Goal: Information Seeking & Learning: Check status

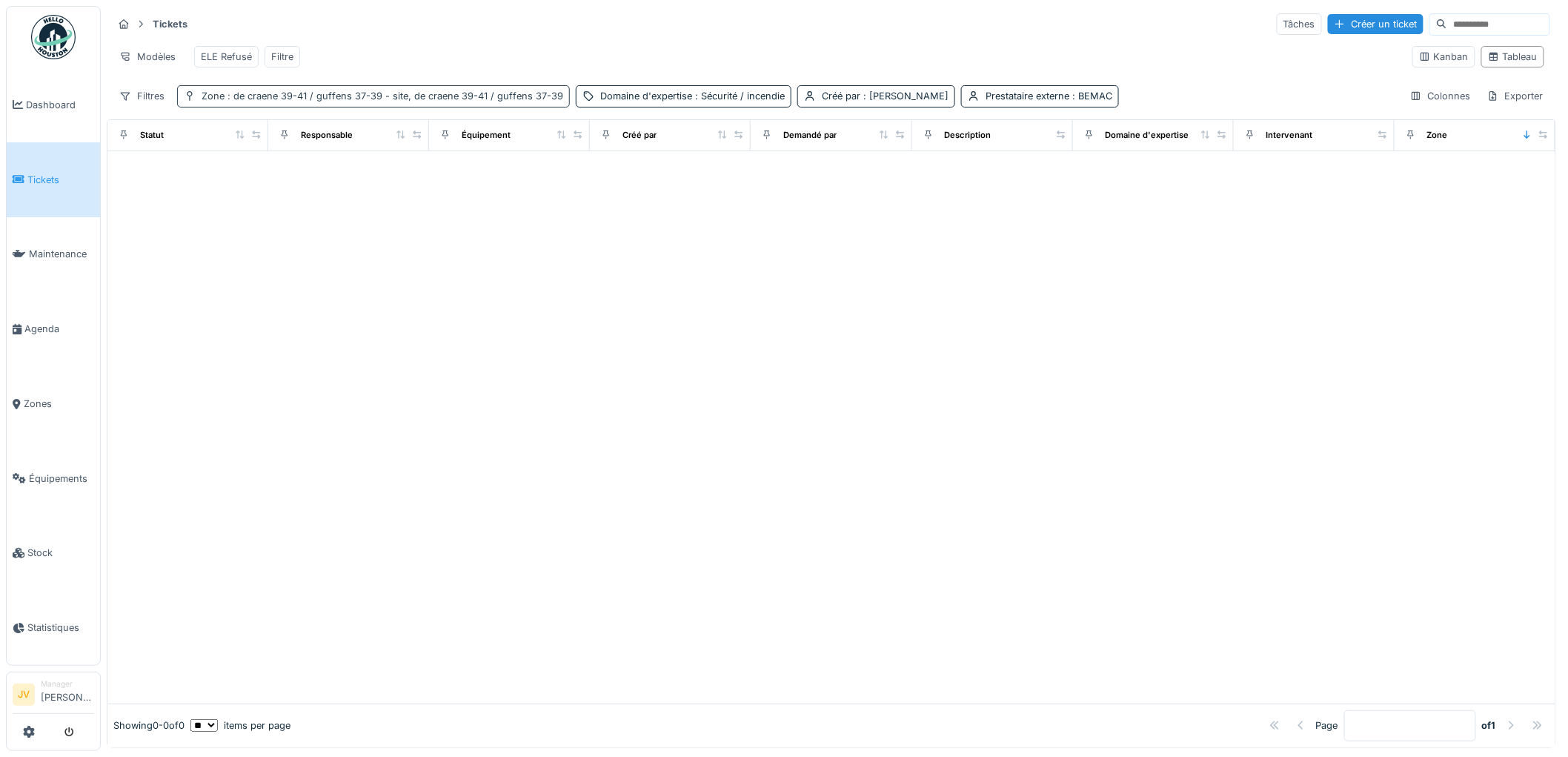
click at [318, 101] on span ": de craene 39-41 / guffens 37-39 - site, de craene 39-41 / guffens 37-39" at bounding box center [394, 95] width 339 height 11
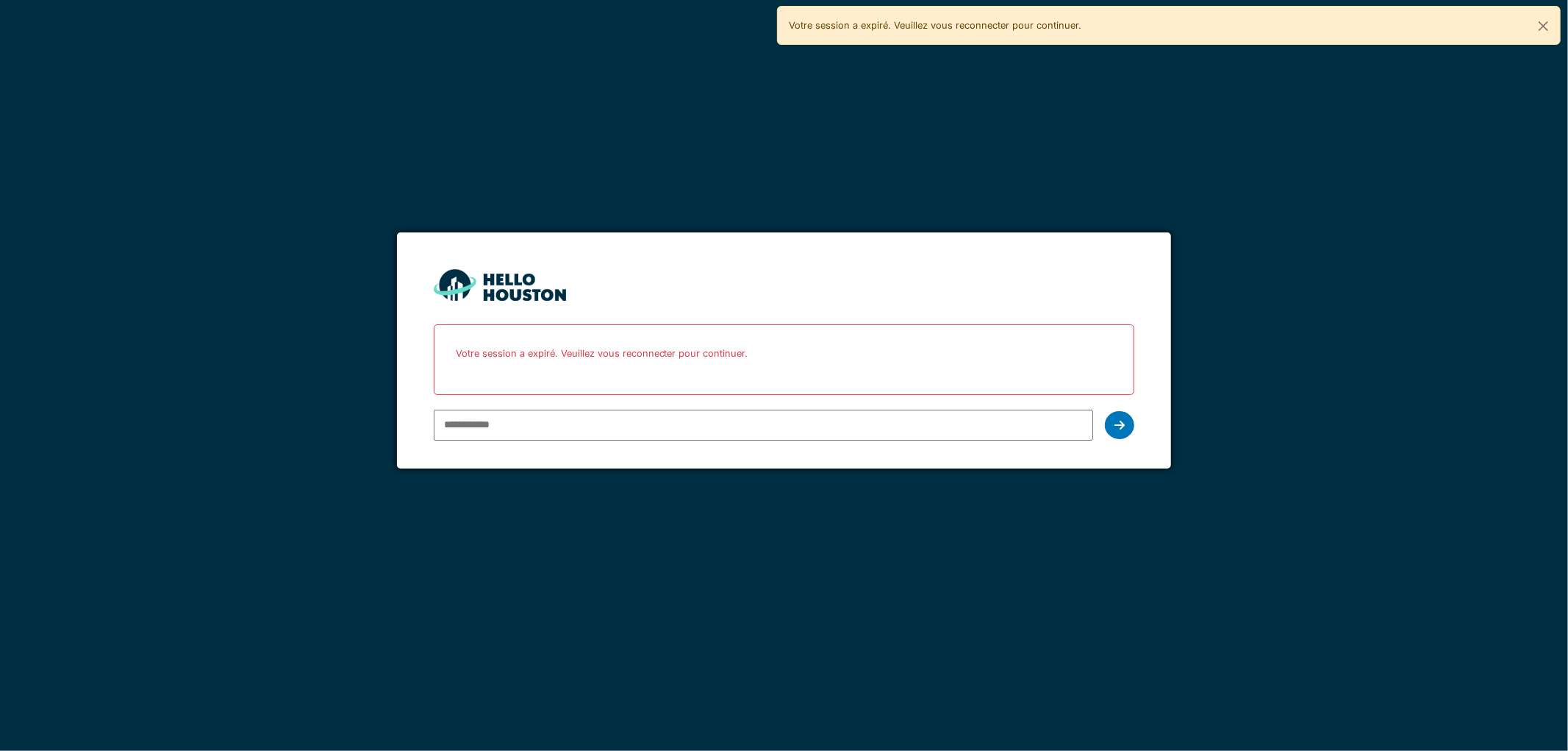
type input "**********"
click at [1117, 424] on icon at bounding box center [1120, 425] width 10 height 12
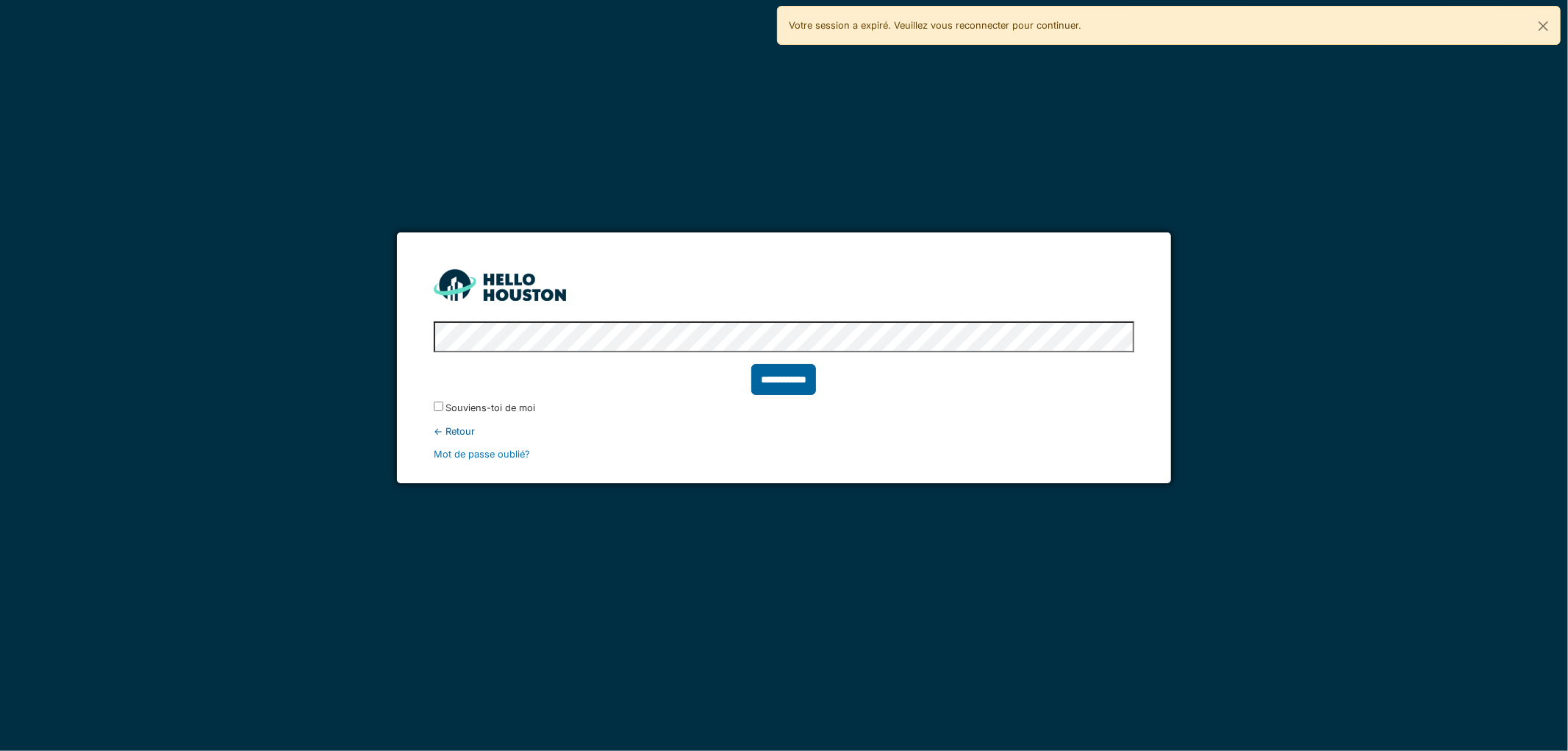
click at [774, 378] on input "**********" at bounding box center [784, 379] width 65 height 31
type input "******"
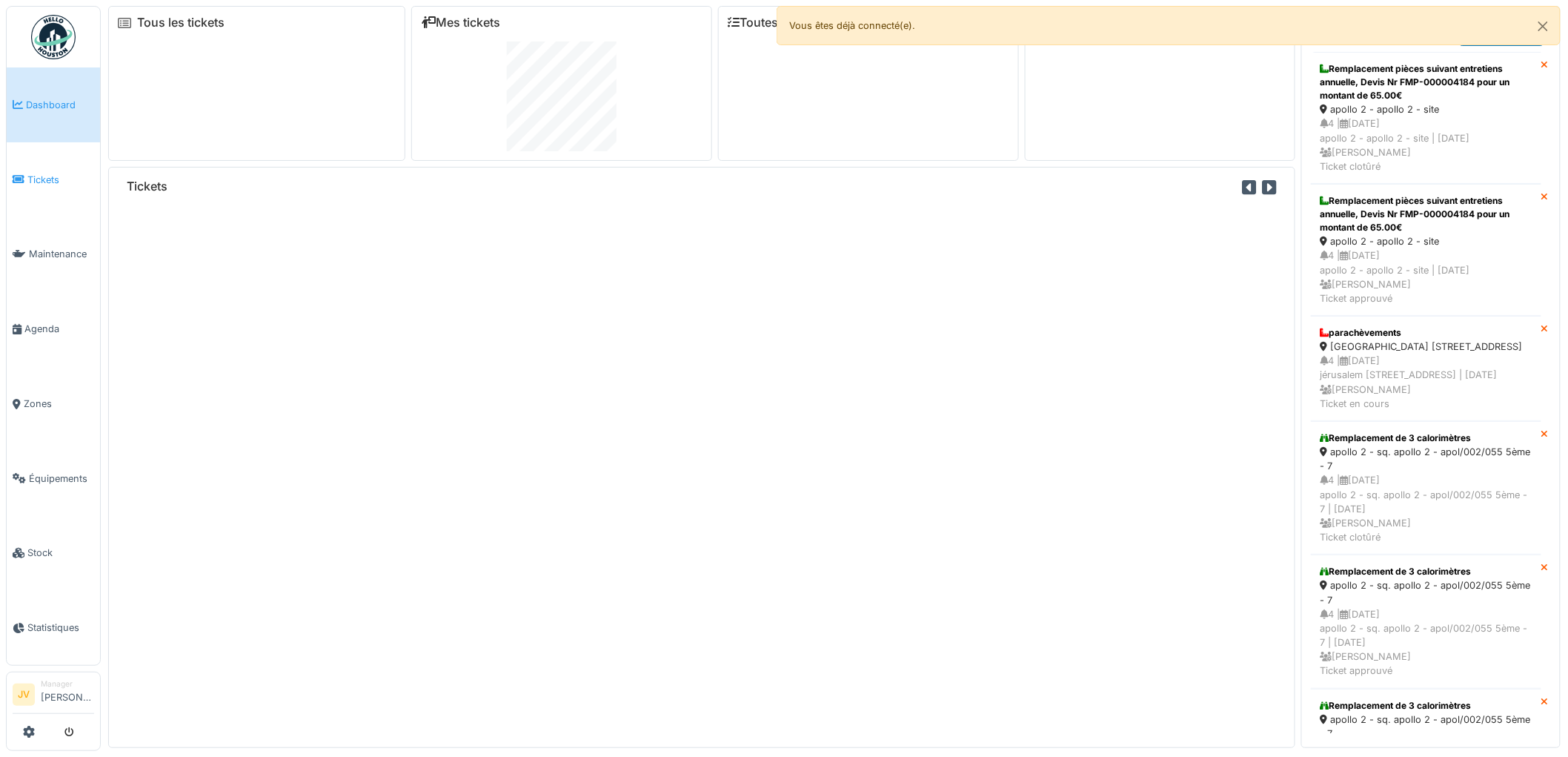
click at [43, 175] on span "Tickets" at bounding box center [60, 180] width 66 height 14
click at [44, 176] on span "Tickets" at bounding box center [60, 180] width 66 height 14
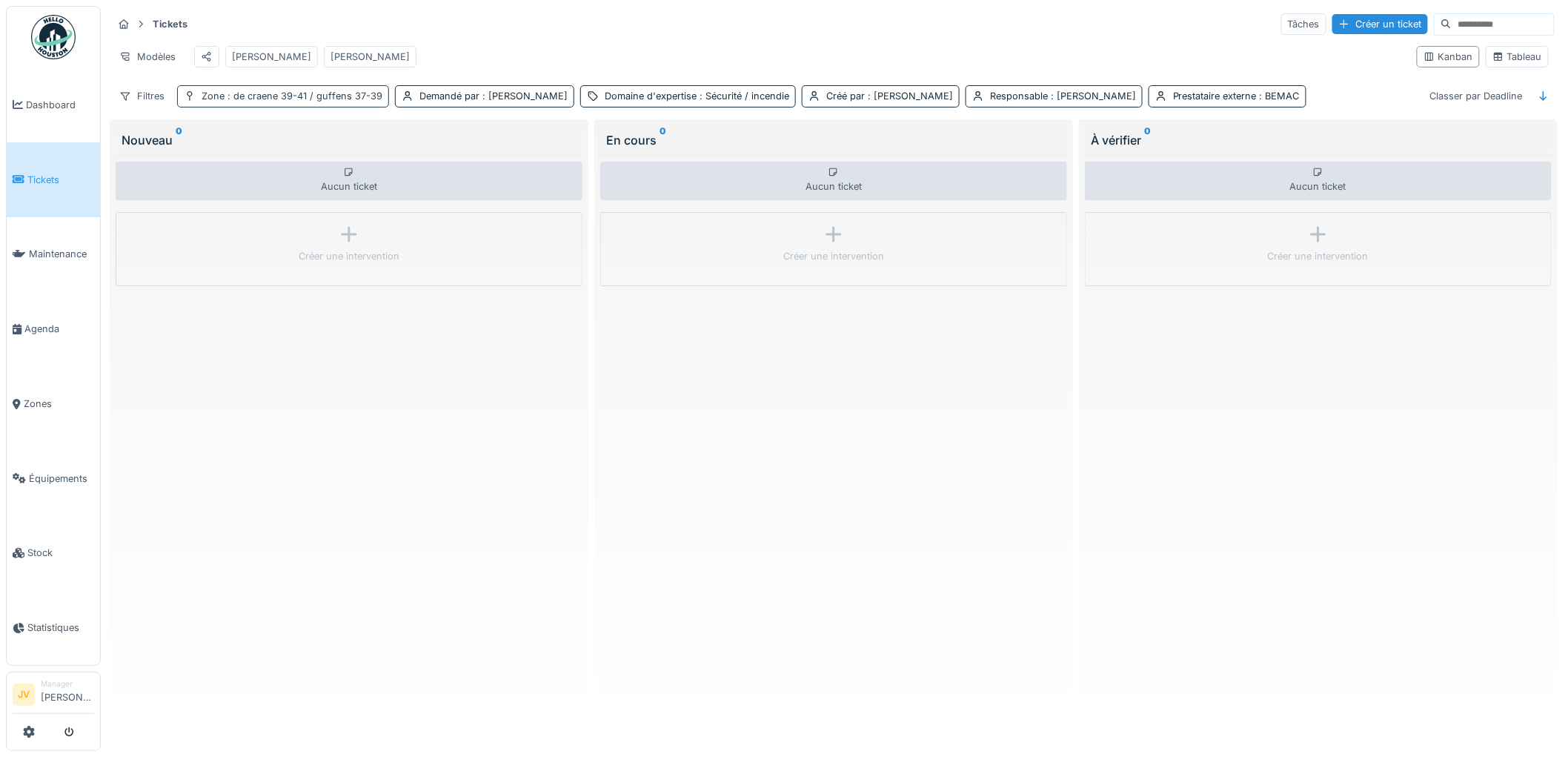
click at [289, 101] on span ": de craene 39-41 / guffens 37-39" at bounding box center [303, 95] width 157 height 11
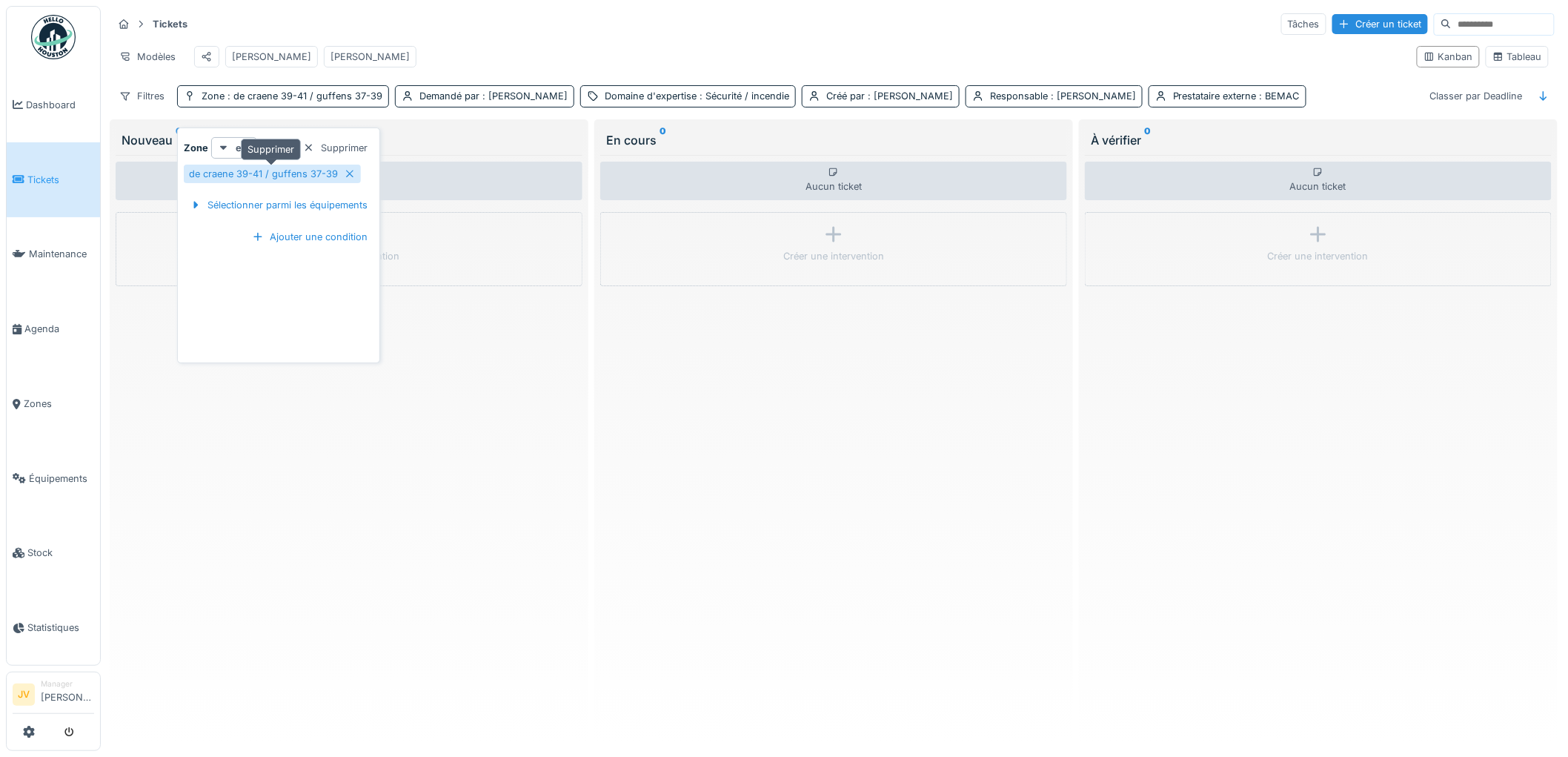
click at [344, 175] on icon at bounding box center [350, 174] width 12 height 9
click at [218, 103] on div "Zone" at bounding box center [213, 95] width 23 height 14
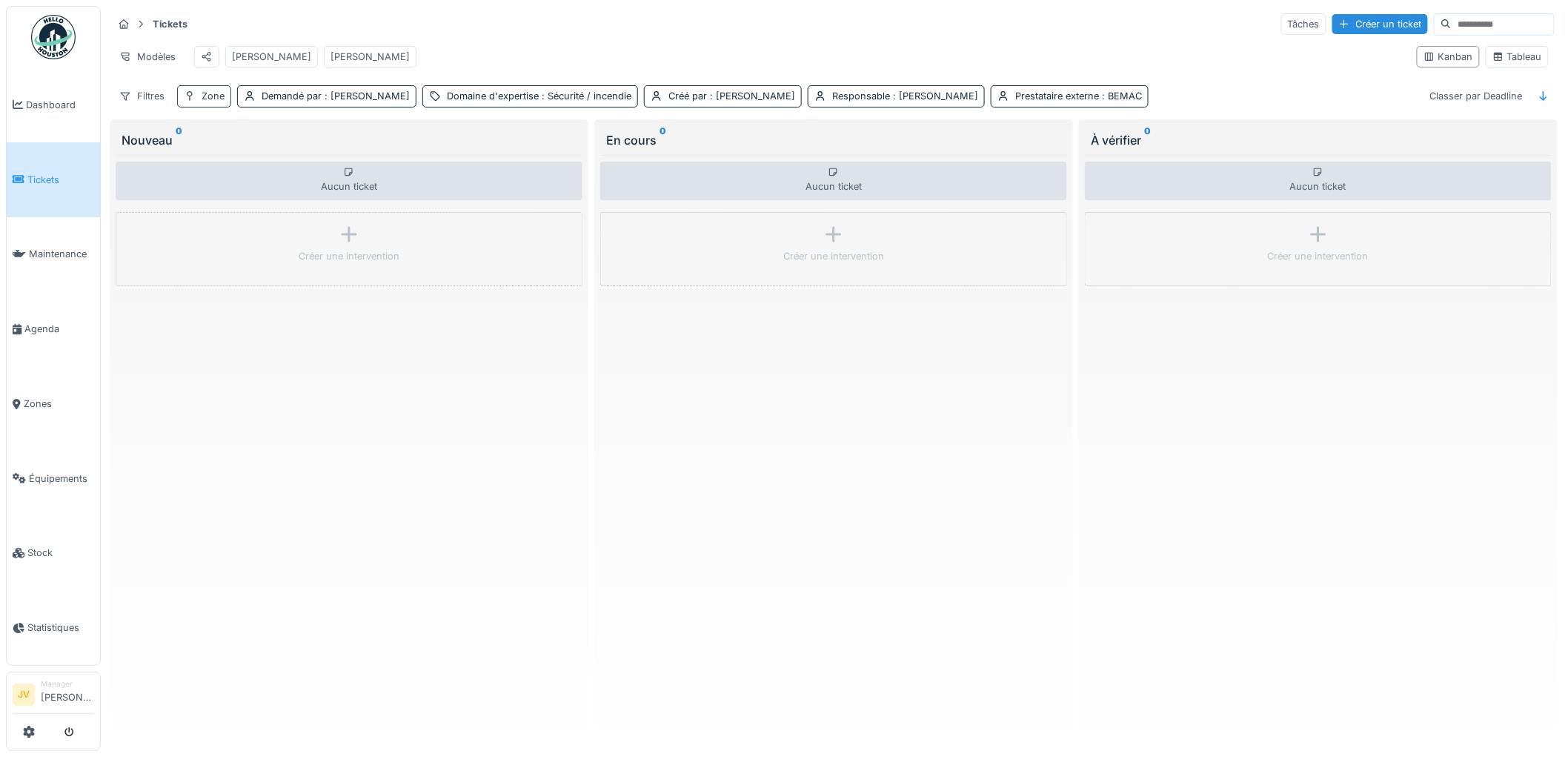
click at [212, 103] on div "Zone" at bounding box center [213, 95] width 23 height 14
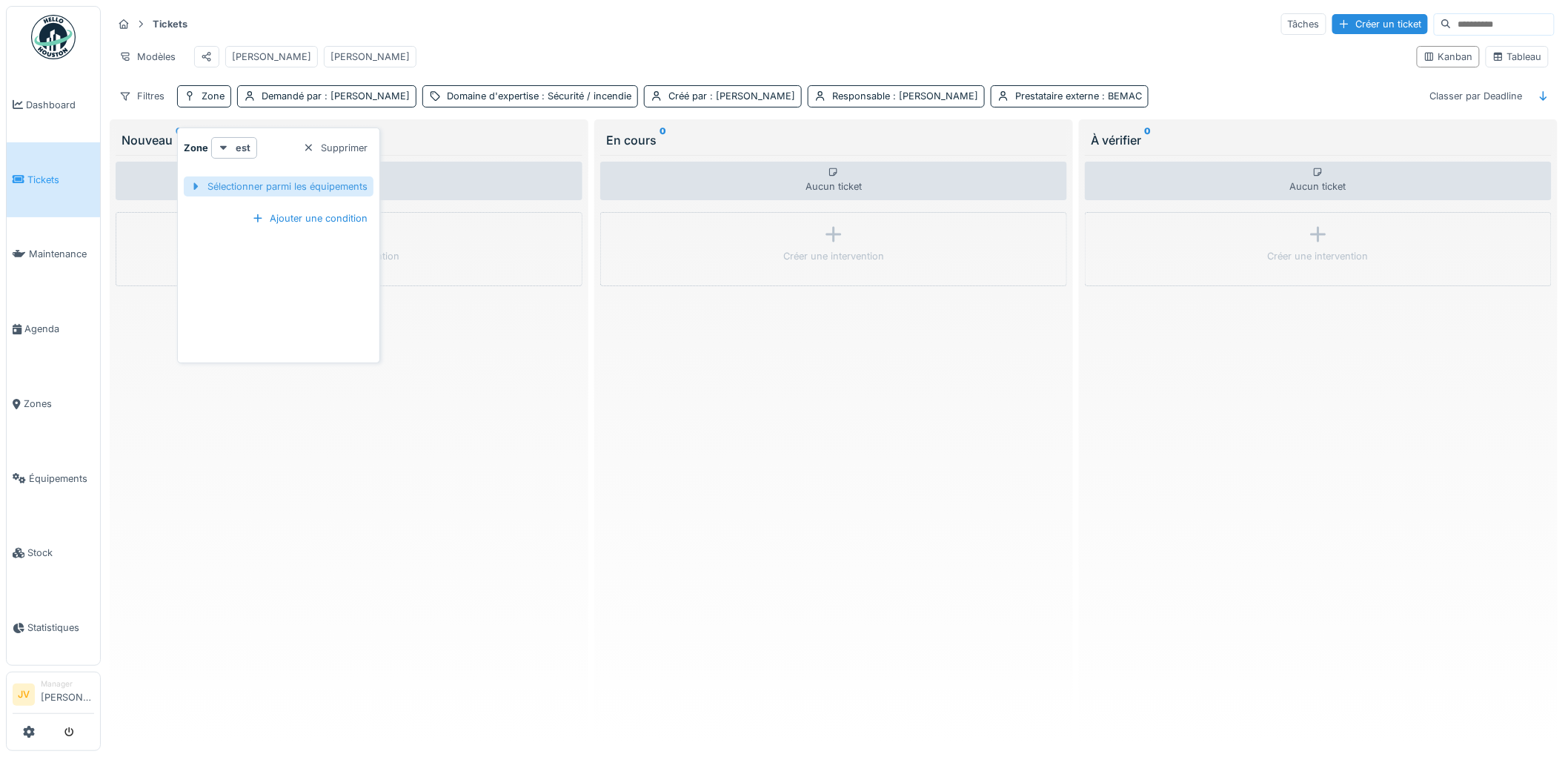
click at [258, 176] on div "Sélectionner parmi les équipements" at bounding box center [278, 186] width 190 height 20
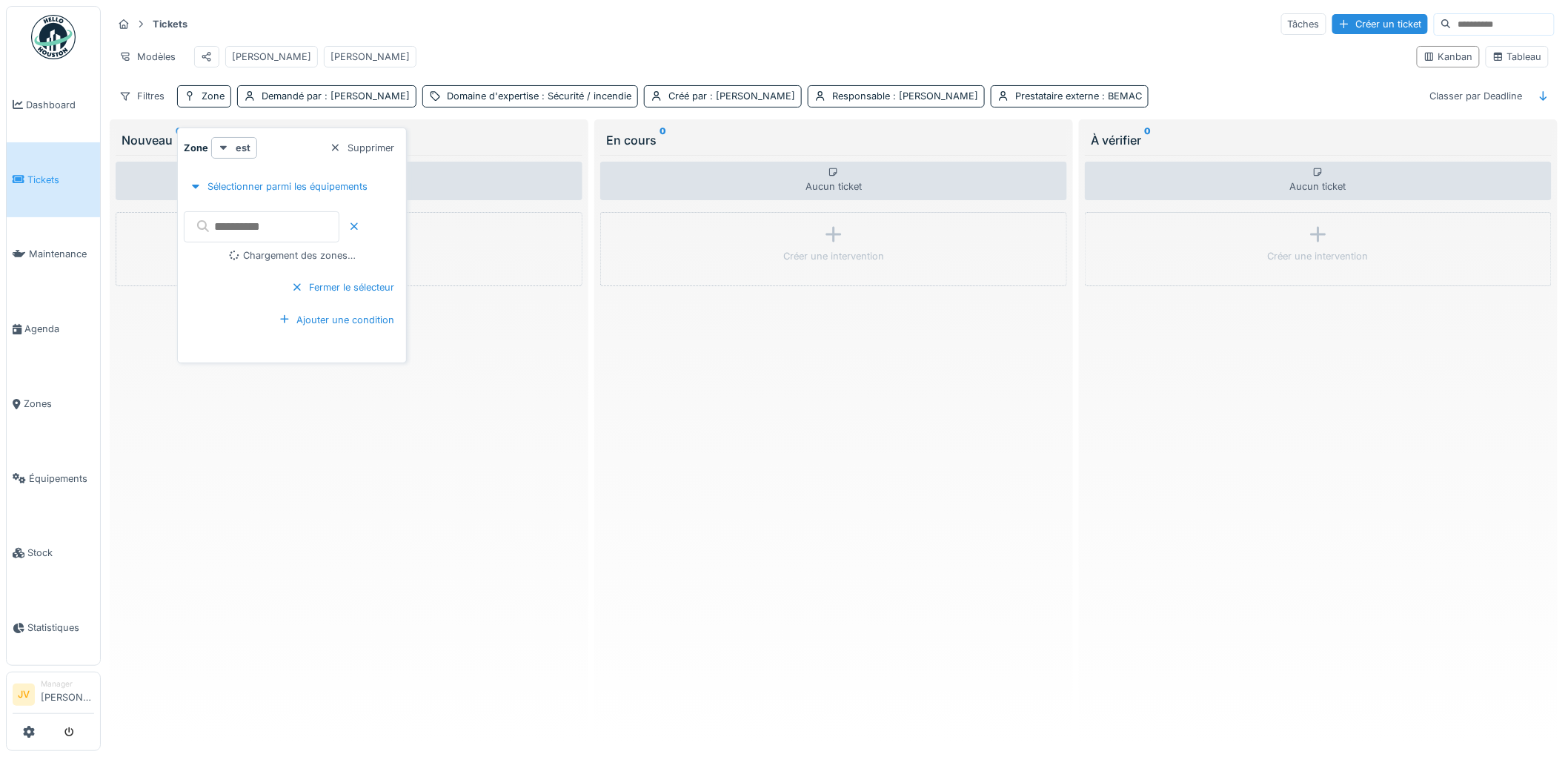
click at [271, 227] on input "text" at bounding box center [261, 227] width 156 height 32
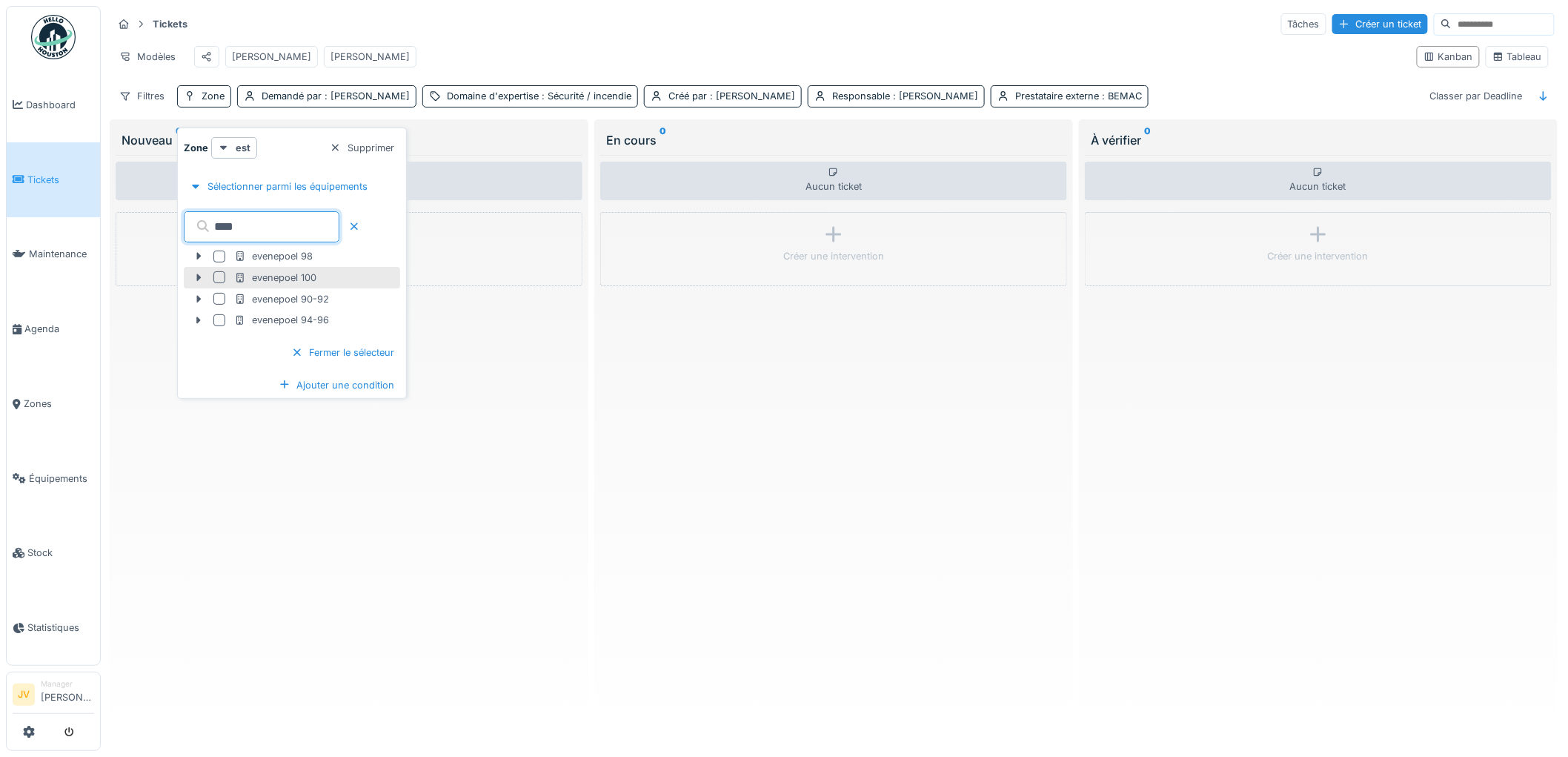
type input "****"
click at [262, 278] on div "evenepoel 100" at bounding box center [275, 278] width 83 height 14
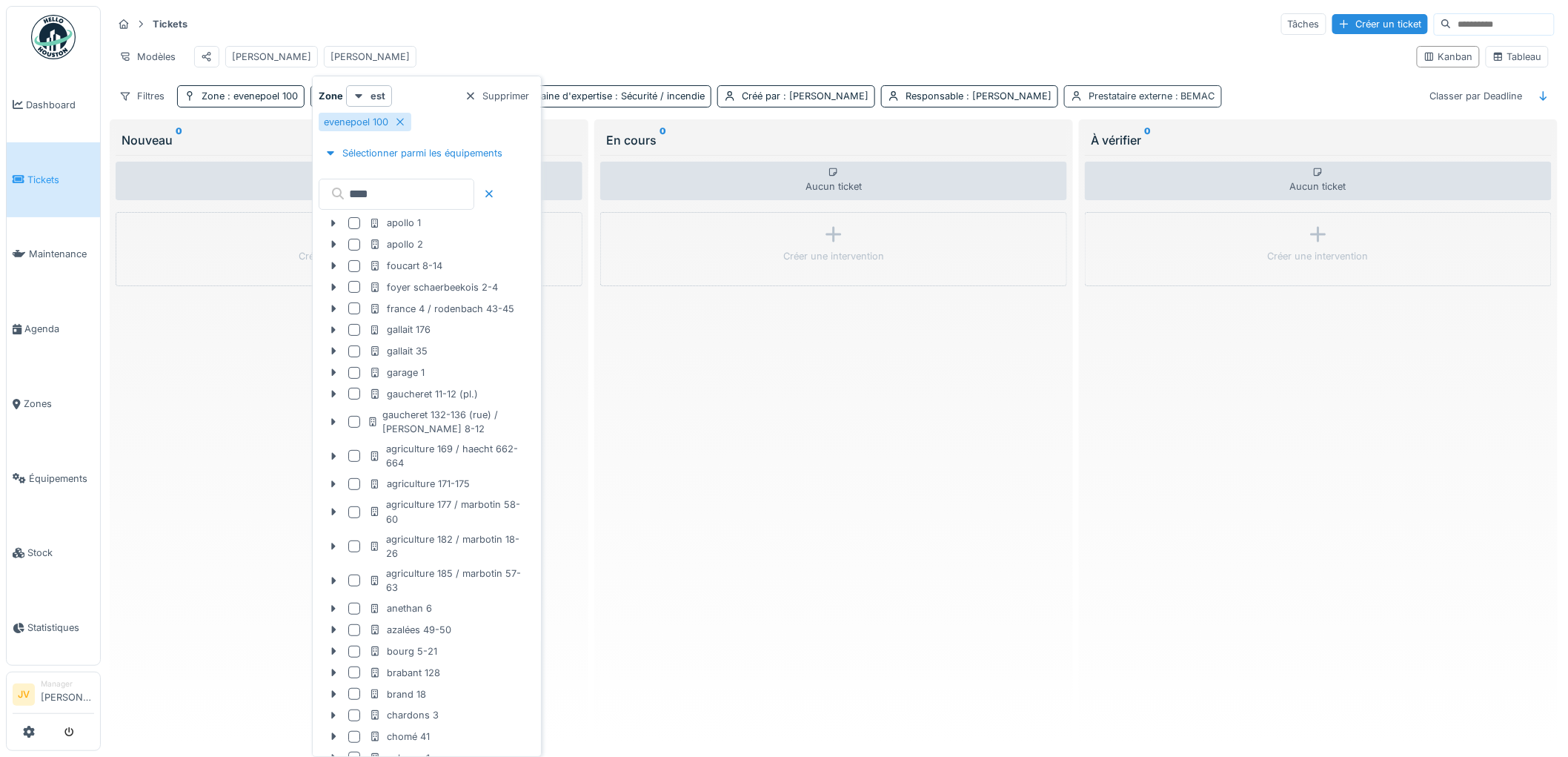
click at [1188, 101] on span ": BEMAC" at bounding box center [1193, 95] width 43 height 11
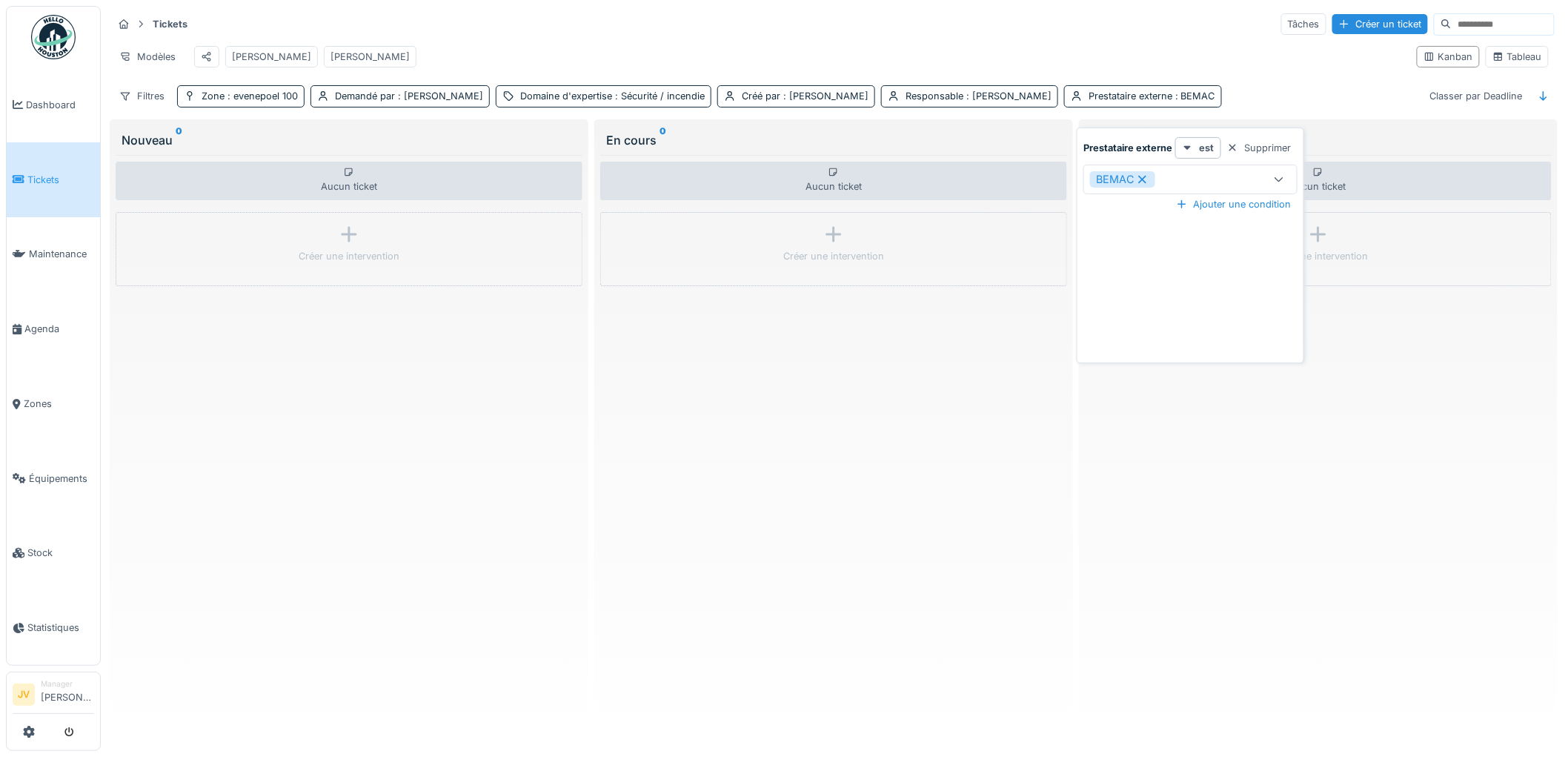
click at [1142, 176] on icon at bounding box center [1143, 180] width 14 height 10
click at [1174, 179] on div "Prestataire externe" at bounding box center [1147, 179] width 115 height 16
type externe_A5MTc "*****"
click at [1143, 296] on span "somati fie" at bounding box center [1120, 293] width 49 height 16
type input "***"
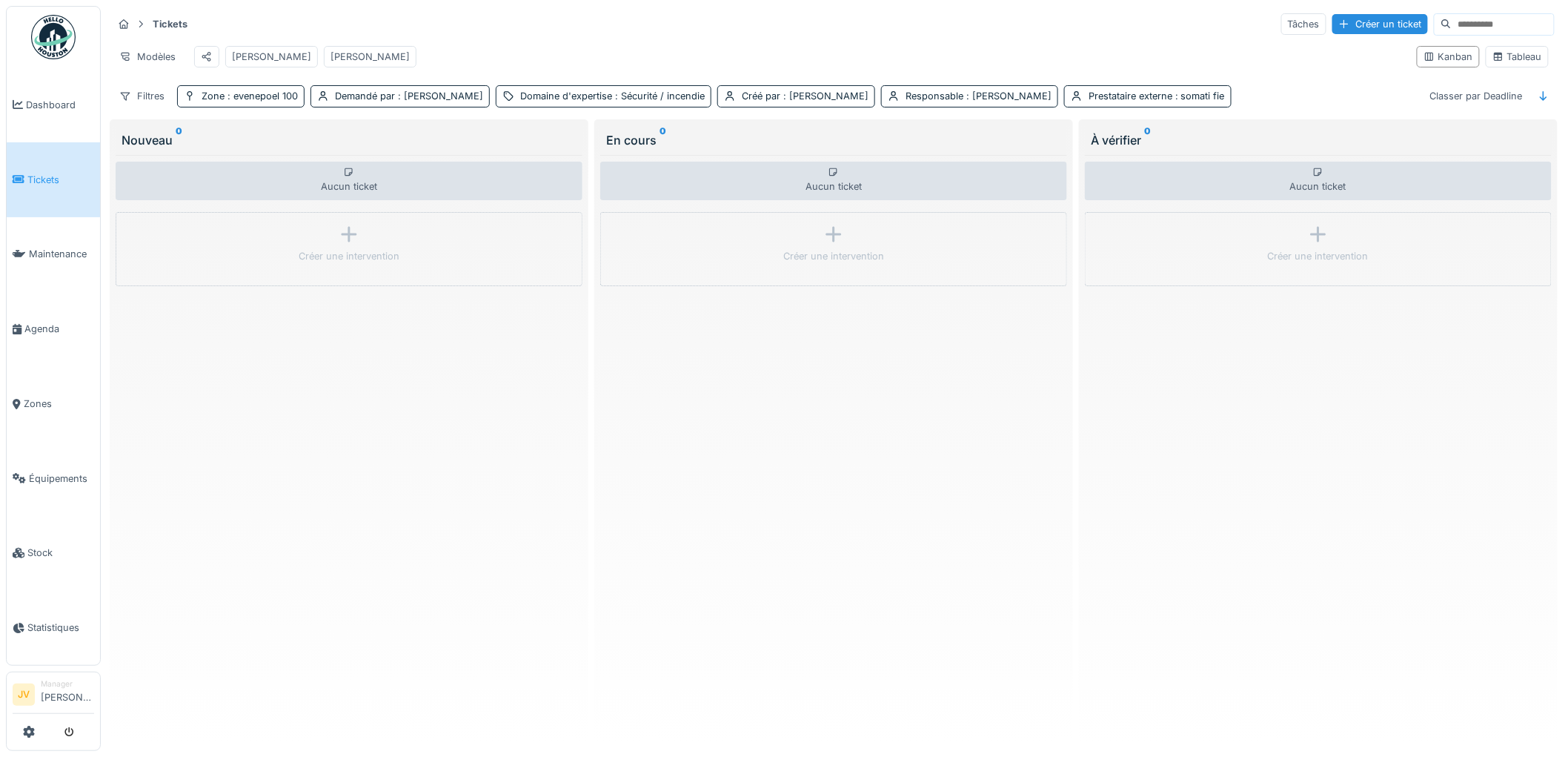
click at [893, 468] on div "Aucun ticket Créer une intervention" at bounding box center [833, 445] width 466 height 582
click at [1507, 60] on div "Tableau" at bounding box center [1517, 56] width 49 height 14
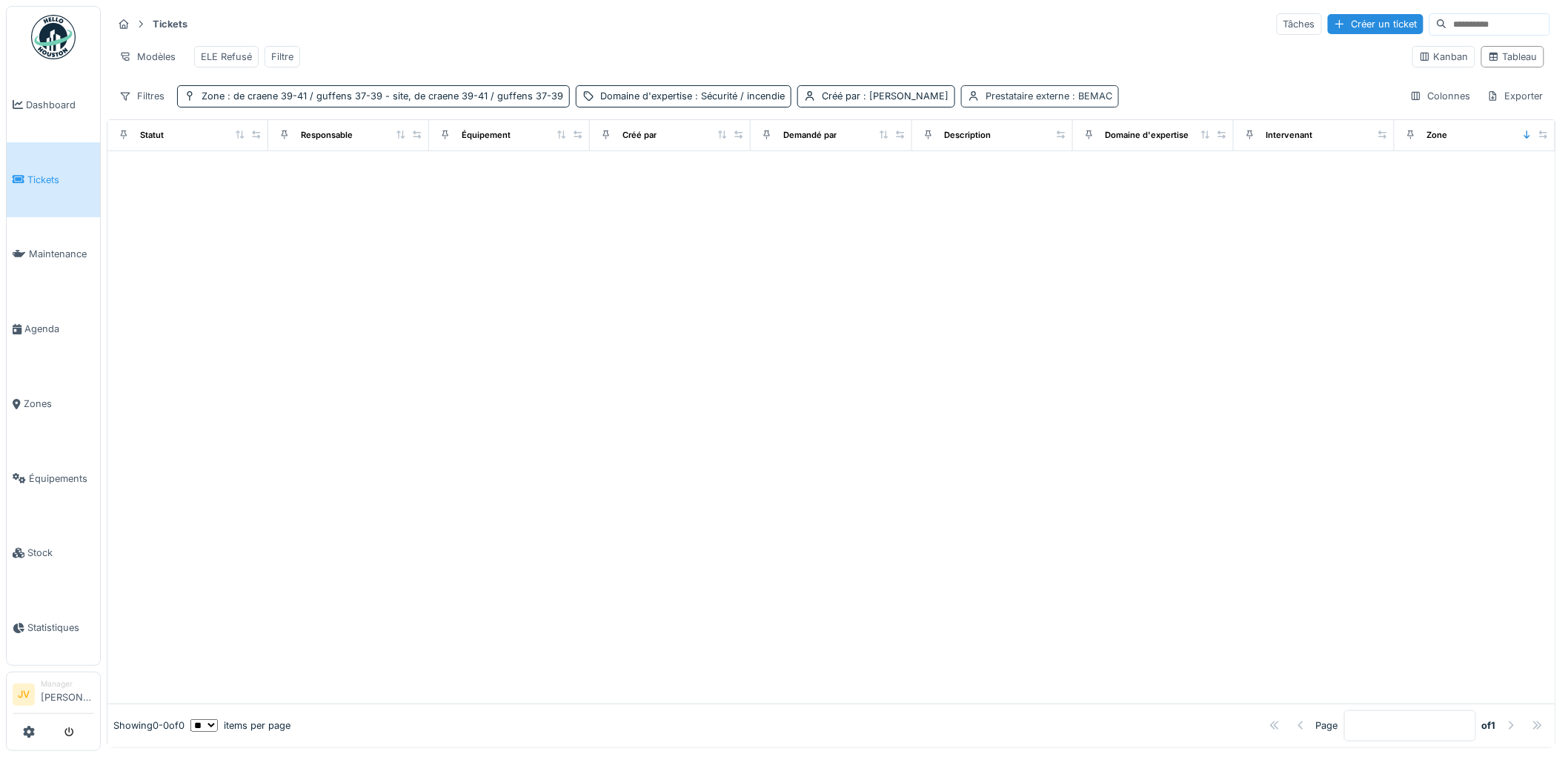
click at [1070, 101] on span ": BEMAC" at bounding box center [1090, 95] width 43 height 11
click at [1019, 179] on icon at bounding box center [1024, 180] width 14 height 10
click at [1019, 179] on div "Prestataire externe" at bounding box center [1028, 179] width 115 height 16
type externe_g3ODY "****"
click at [1016, 291] on span "somati fie" at bounding box center [1001, 293] width 49 height 16
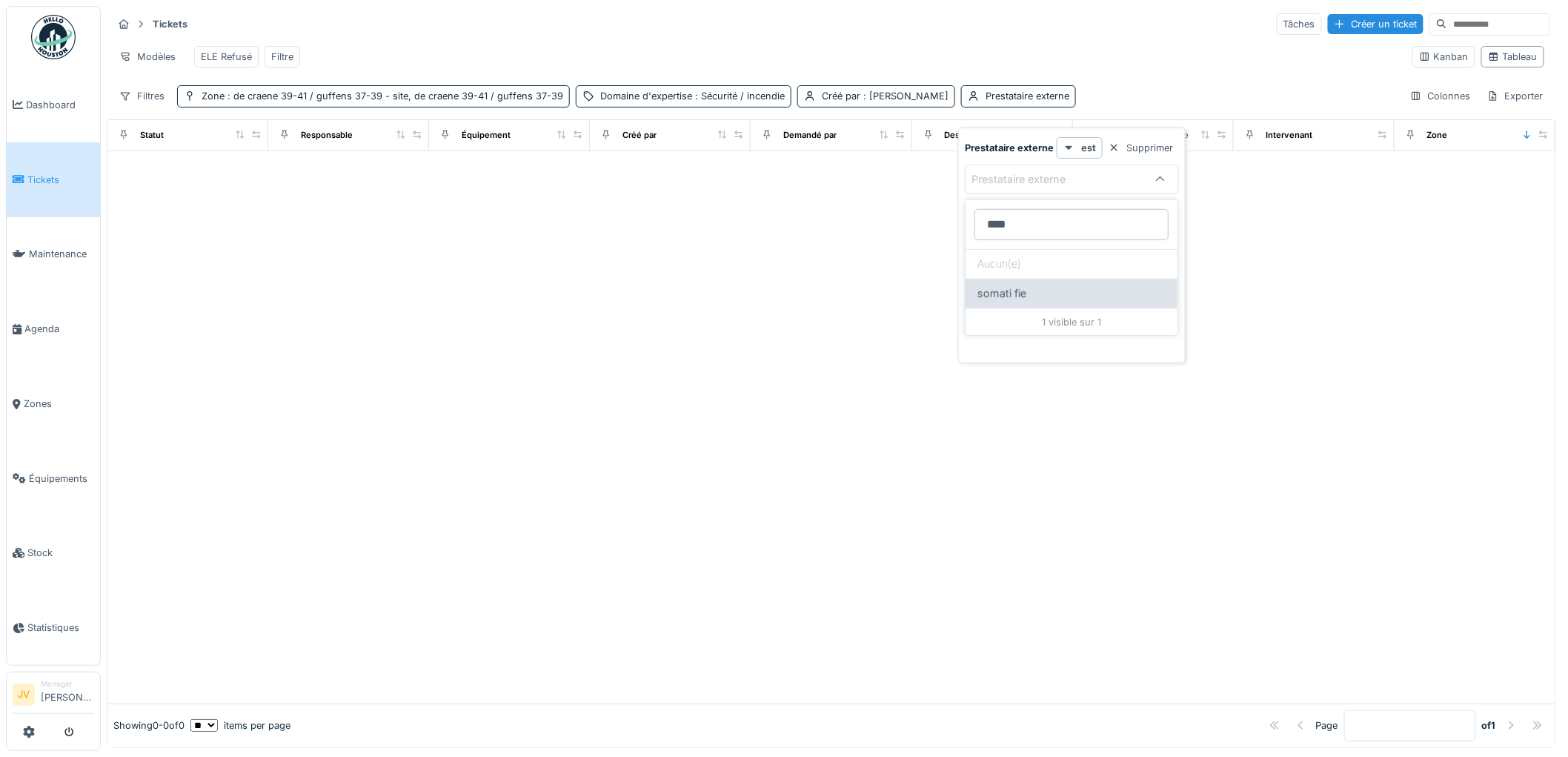
type input "***"
click at [368, 101] on span ": de craene 39-41 / guffens 37-39 - site, de craene 39-41 / guffens 37-39" at bounding box center [394, 95] width 339 height 11
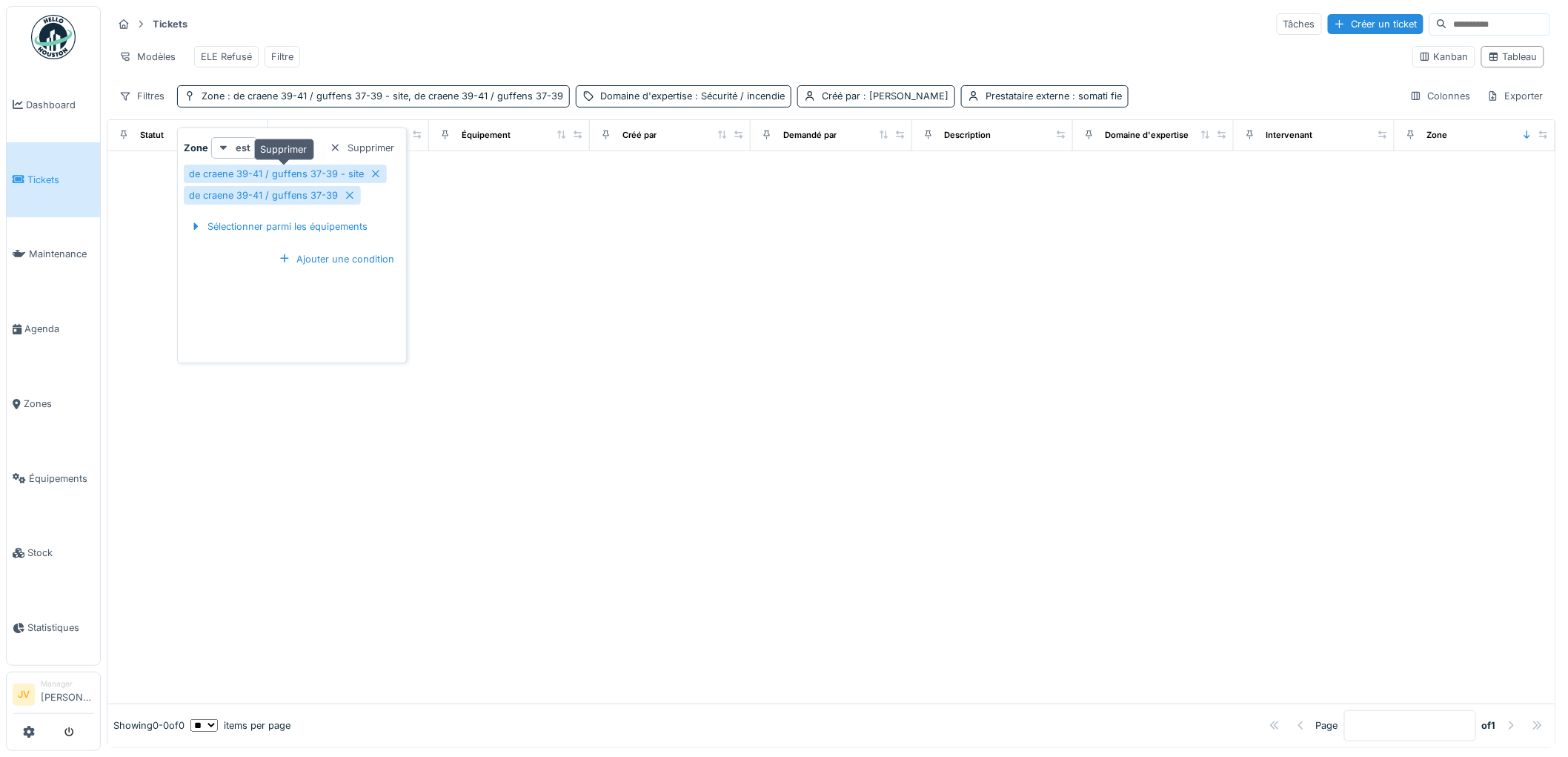
click at [369, 169] on icon at bounding box center [375, 174] width 12 height 9
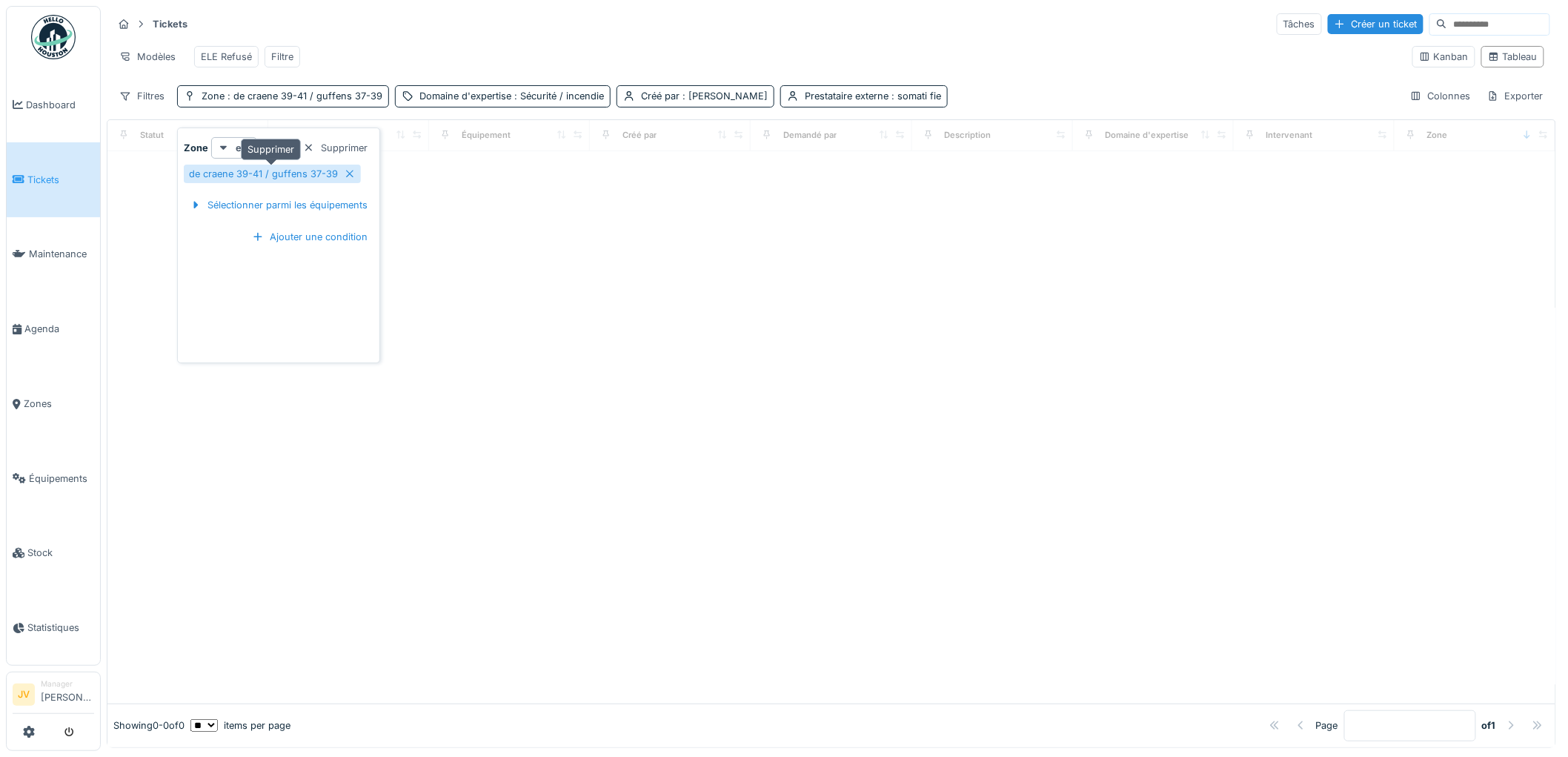
click at [352, 167] on div at bounding box center [350, 174] width 12 height 14
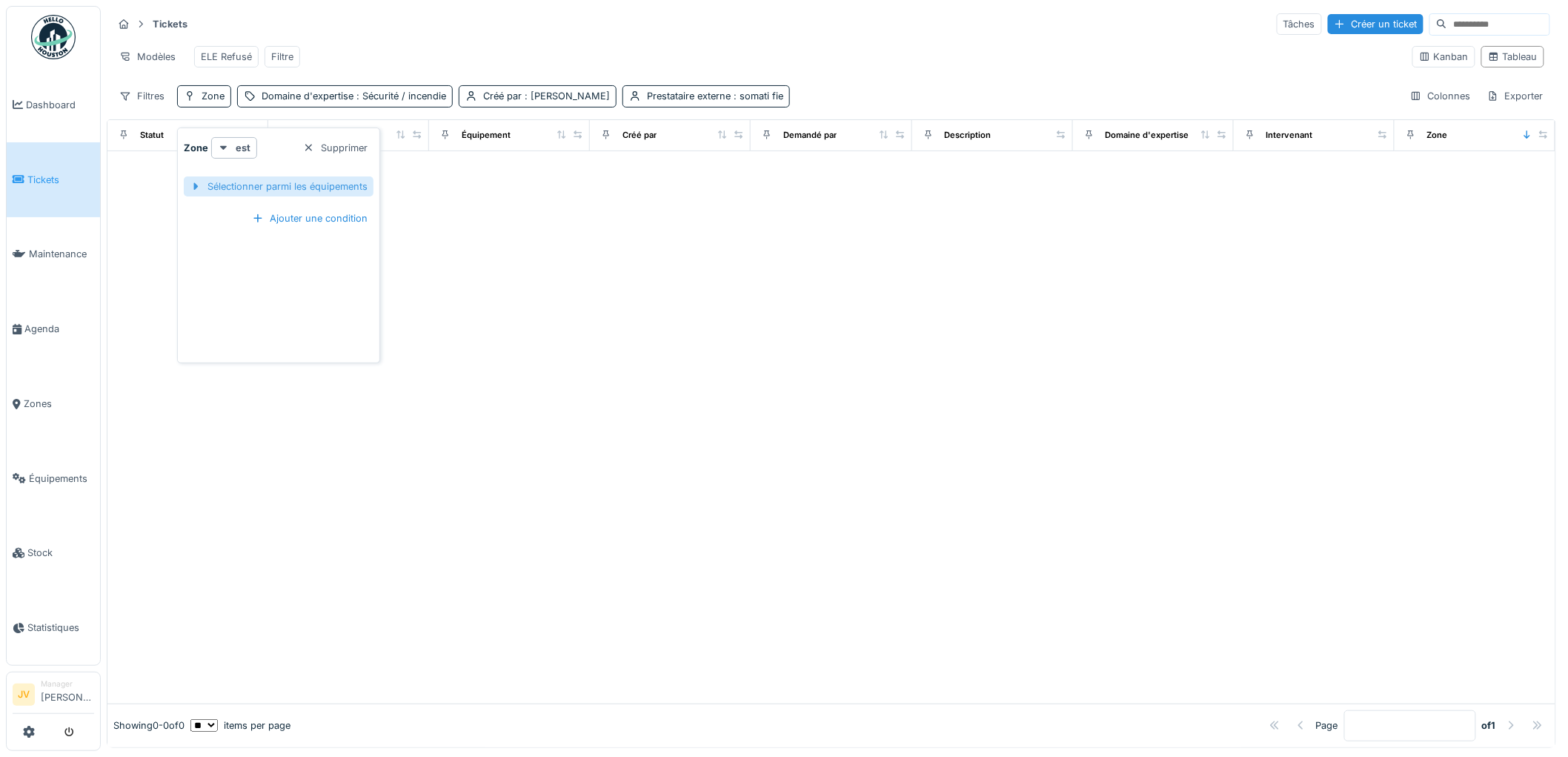
click at [246, 184] on div "Sélectionner parmi les équipements" at bounding box center [278, 186] width 190 height 20
click at [265, 231] on input "text" at bounding box center [261, 227] width 156 height 32
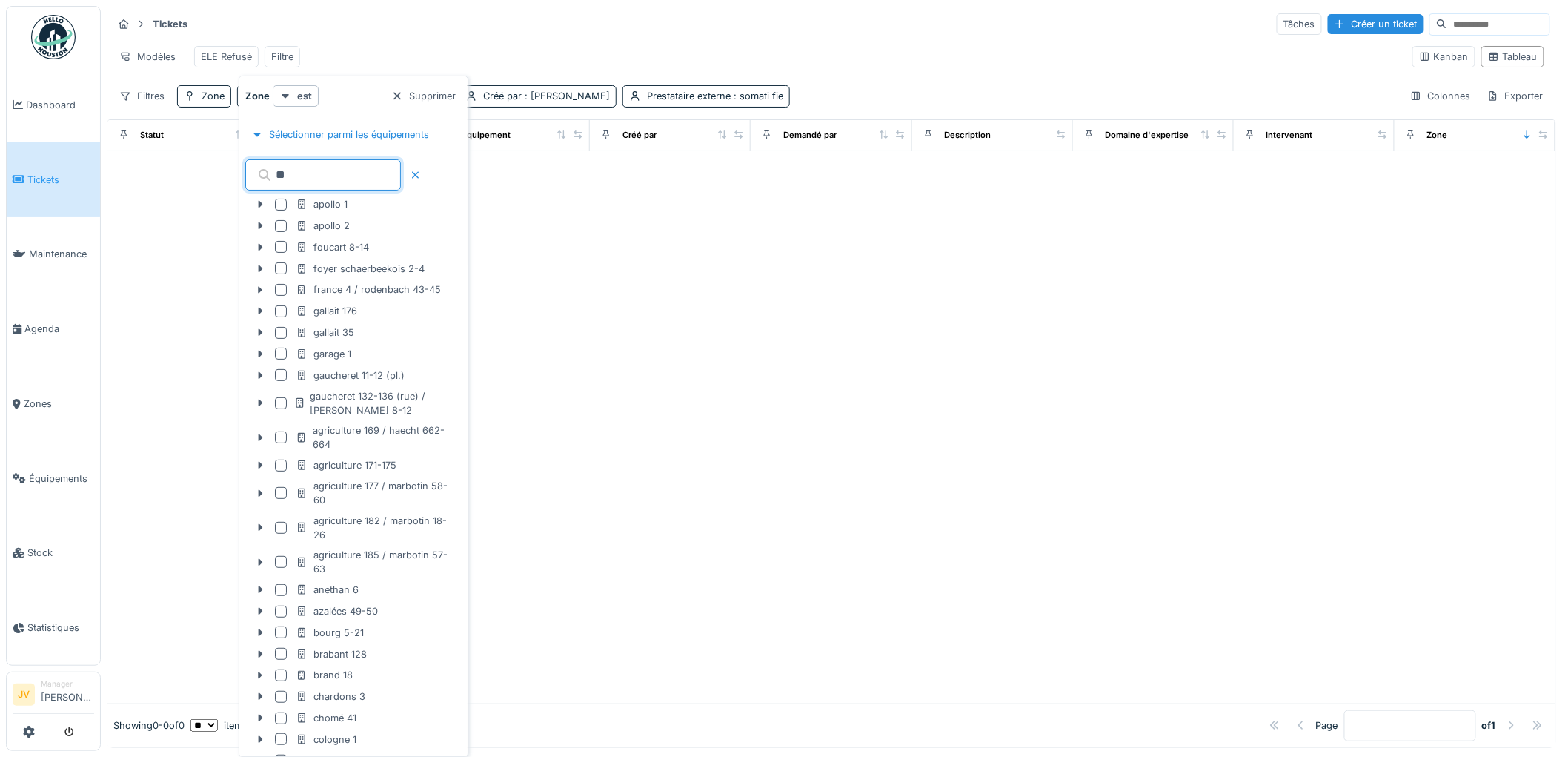
type input "*"
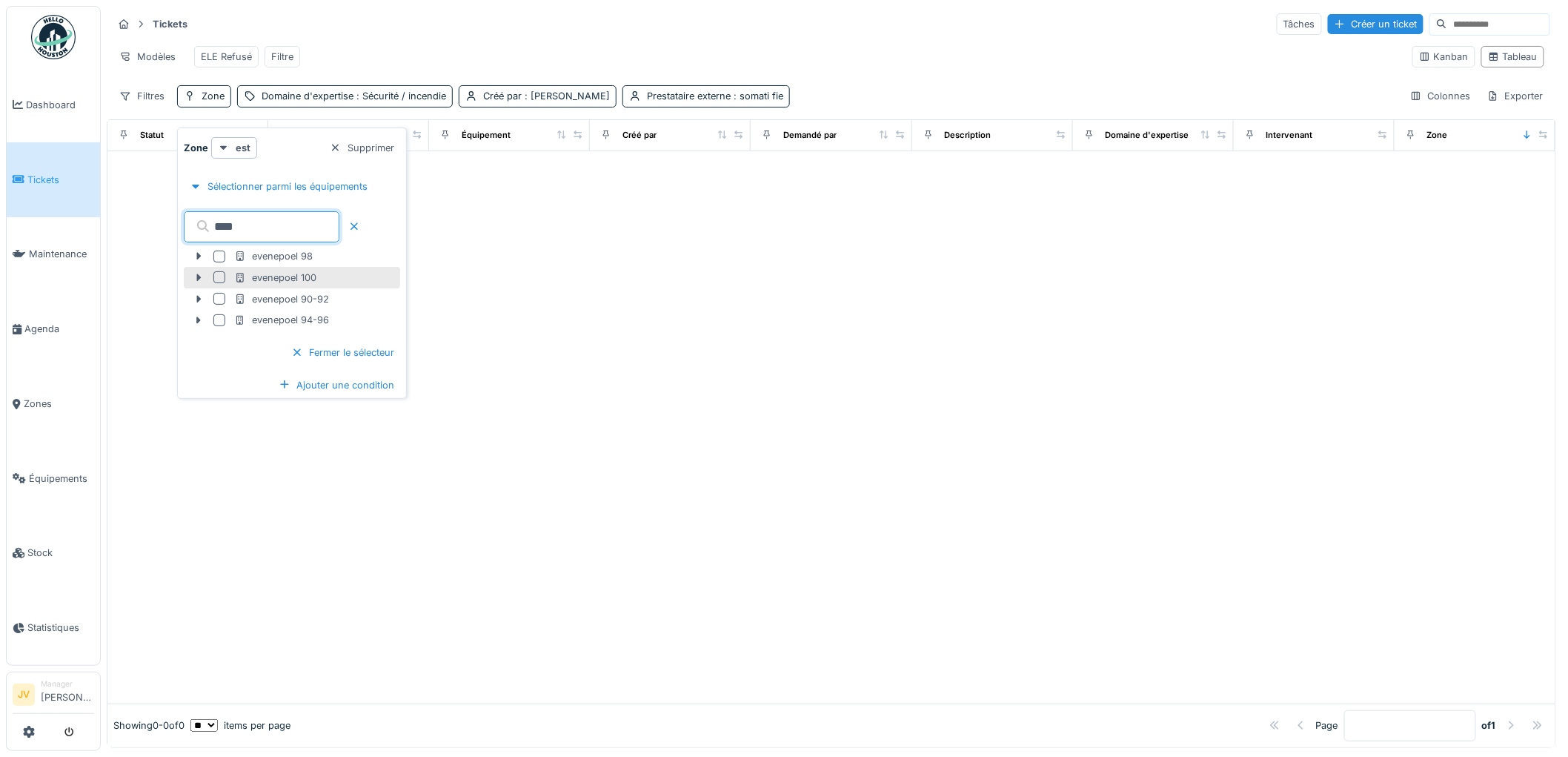
type input "****"
click at [215, 276] on div at bounding box center [220, 278] width 12 height 12
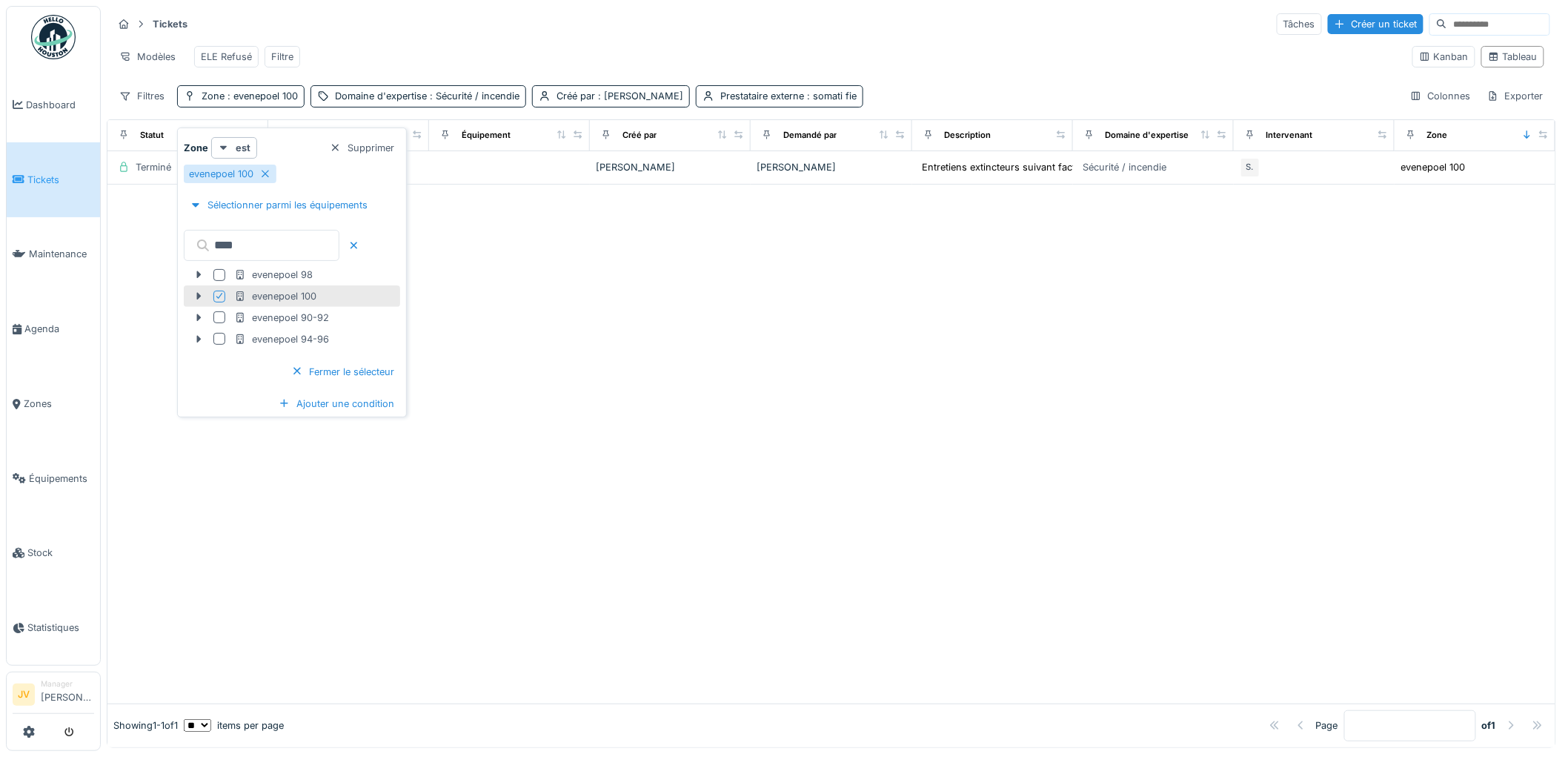
click at [633, 297] on div at bounding box center [831, 444] width 1448 height 519
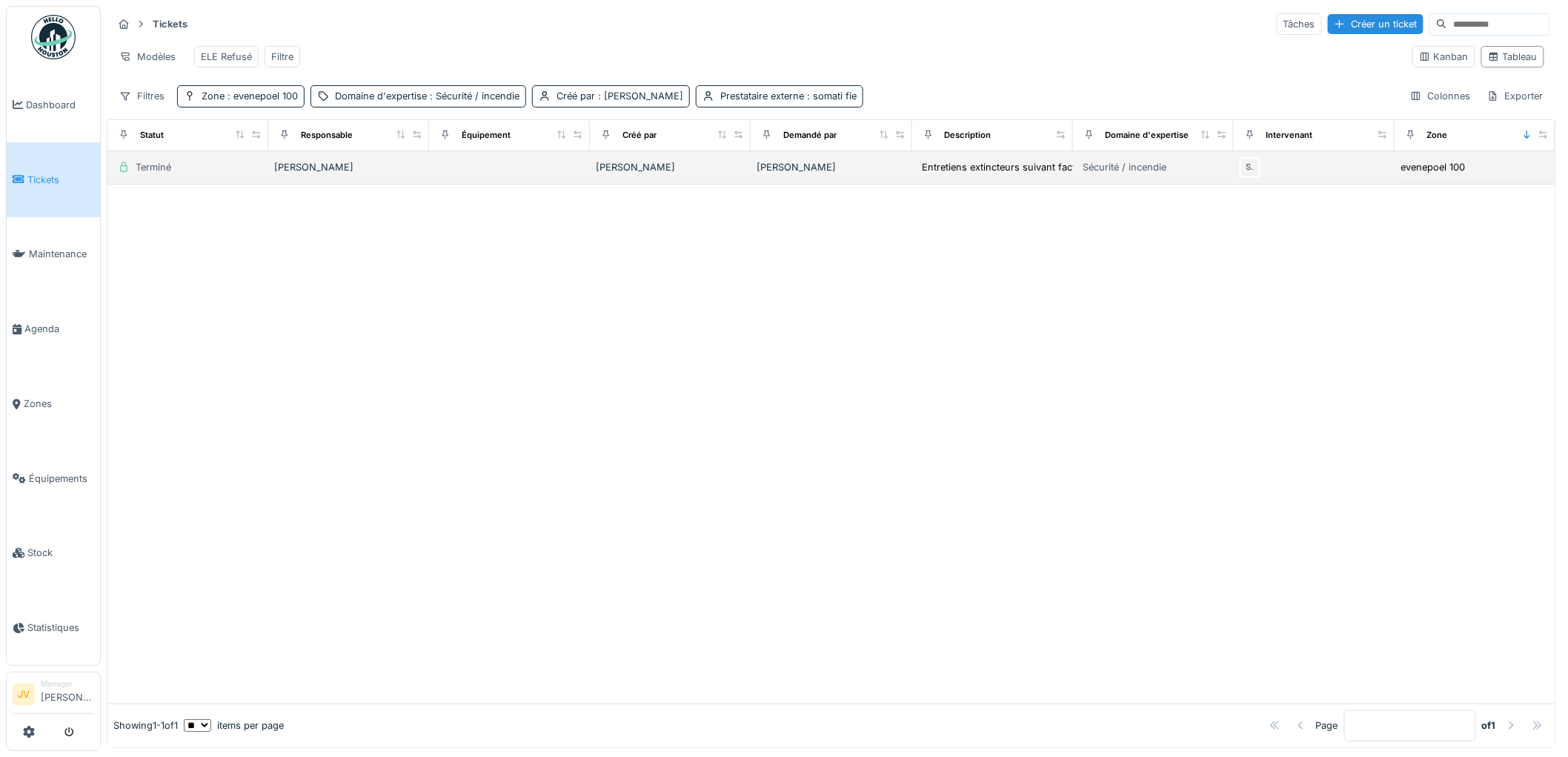
click at [301, 175] on div "[PERSON_NAME]" at bounding box center [348, 167] width 149 height 14
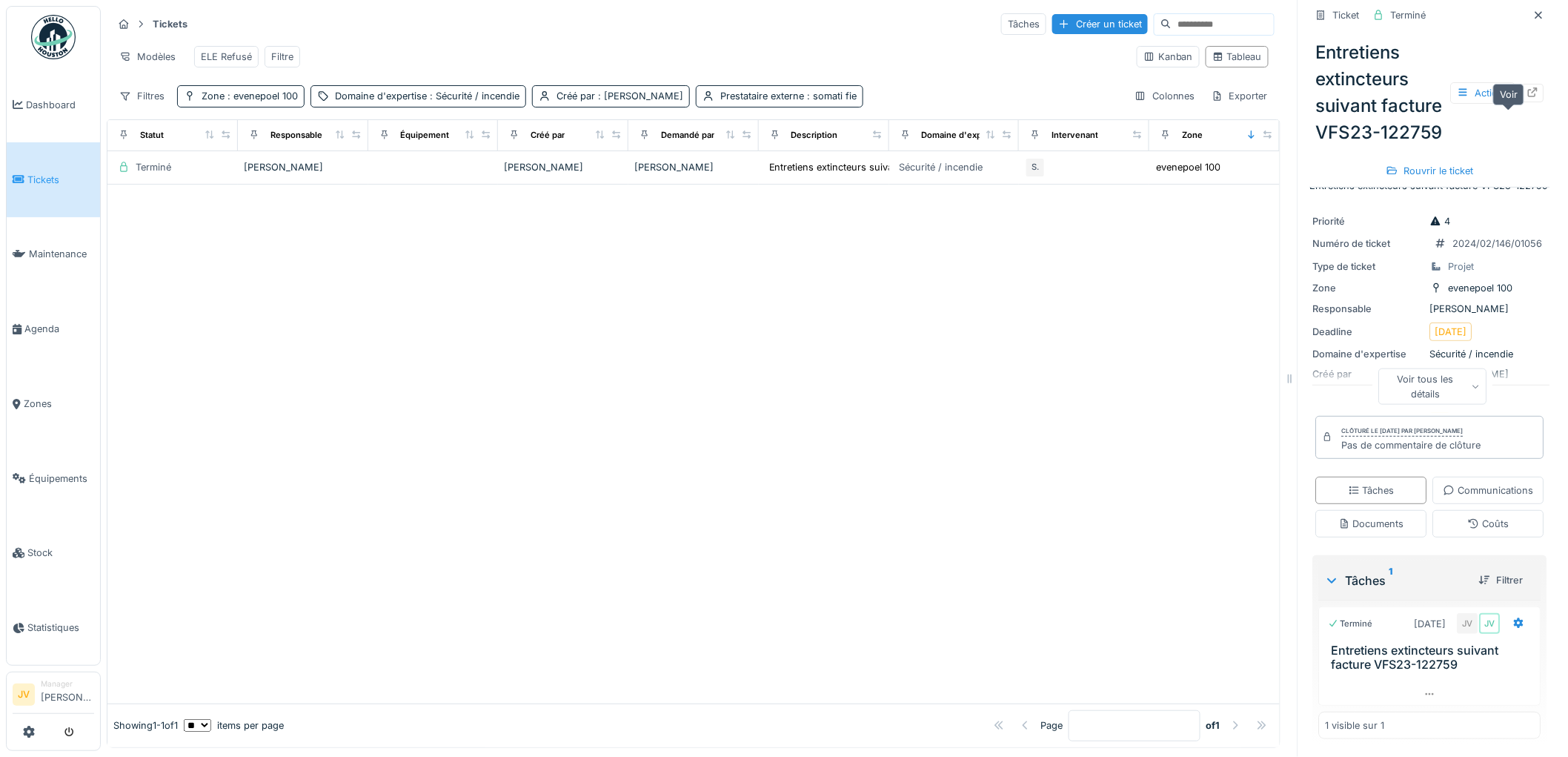
click at [1529, 97] on icon at bounding box center [1533, 92] width 9 height 9
click at [230, 101] on span ": evenepoel 100" at bounding box center [261, 95] width 73 height 11
click at [264, 174] on icon at bounding box center [266, 174] width 12 height 9
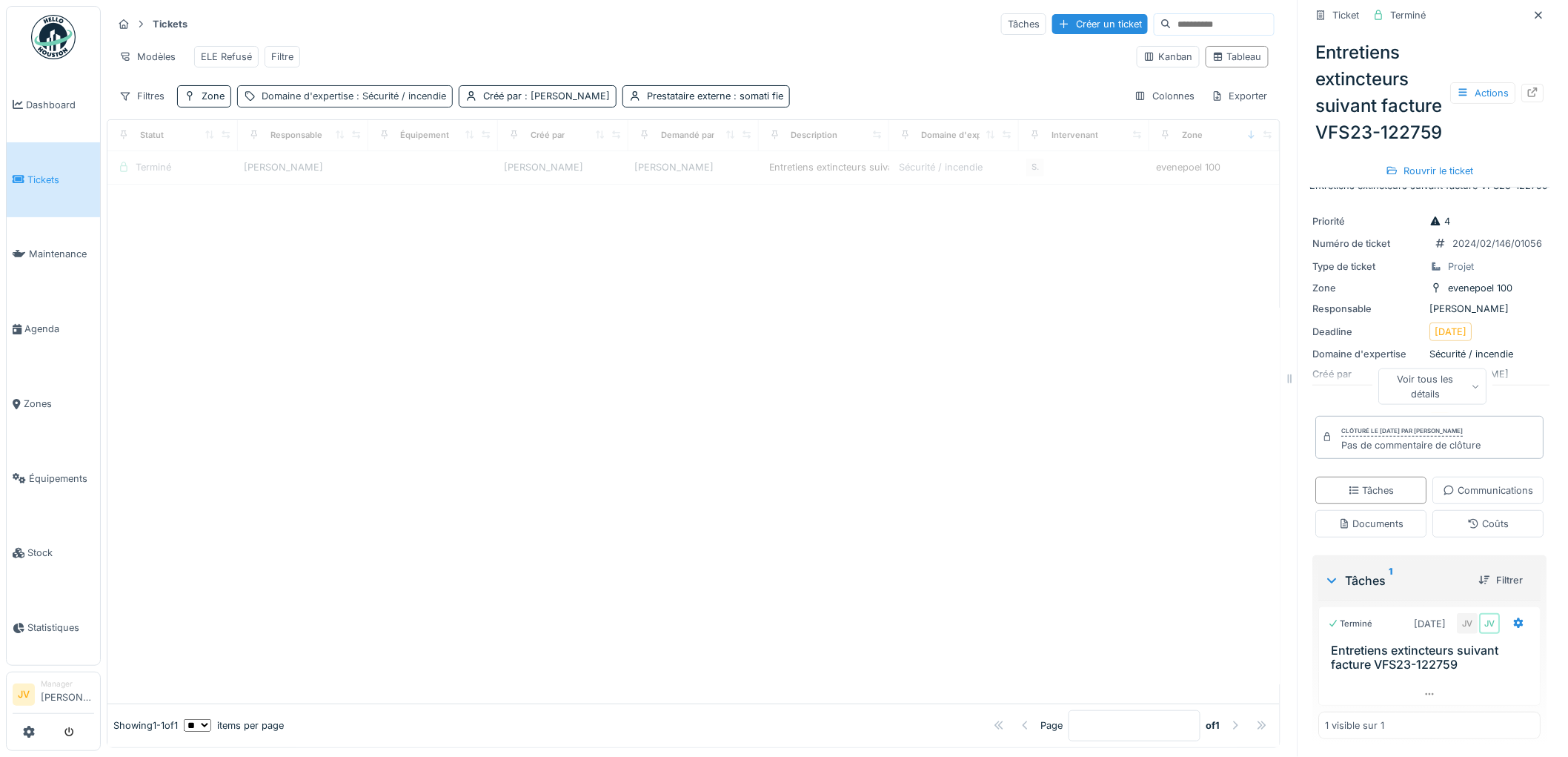
click at [375, 101] on span ": Sécurité / incendie" at bounding box center [399, 95] width 93 height 11
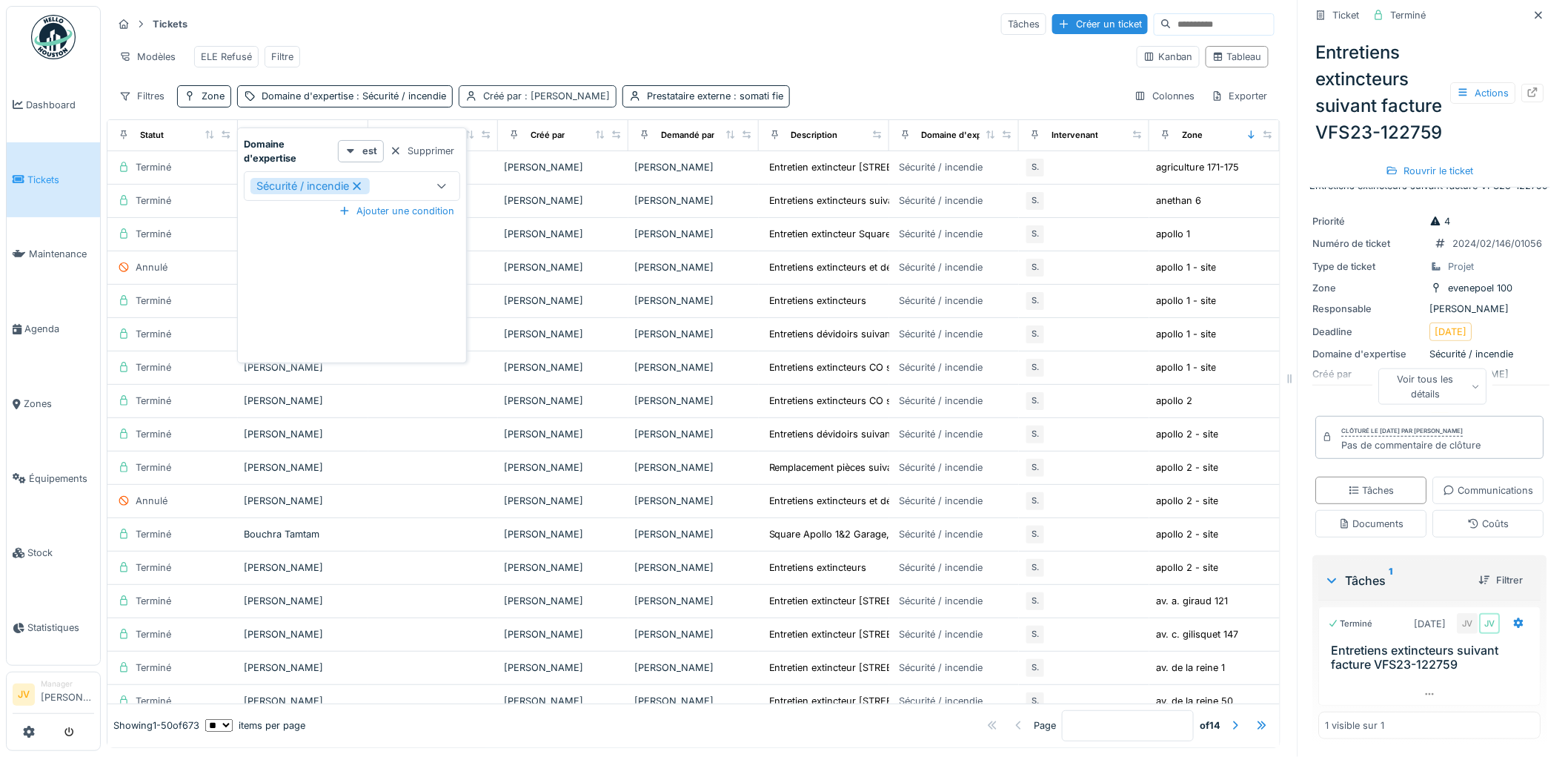
click at [552, 101] on span ": Jan Vanderheyden" at bounding box center [566, 95] width 89 height 11
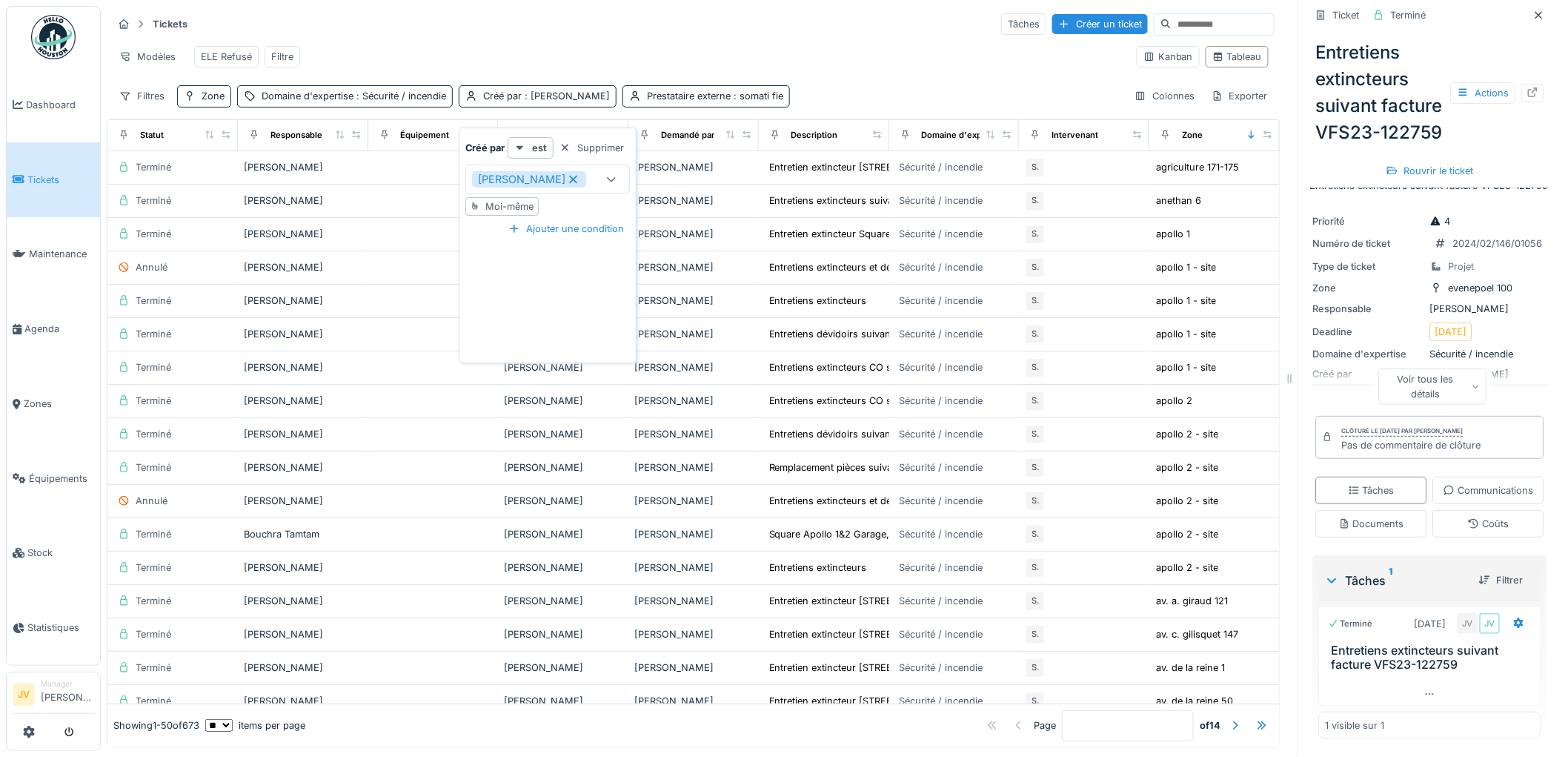
click at [581, 179] on icon at bounding box center [574, 180] width 14 height 10
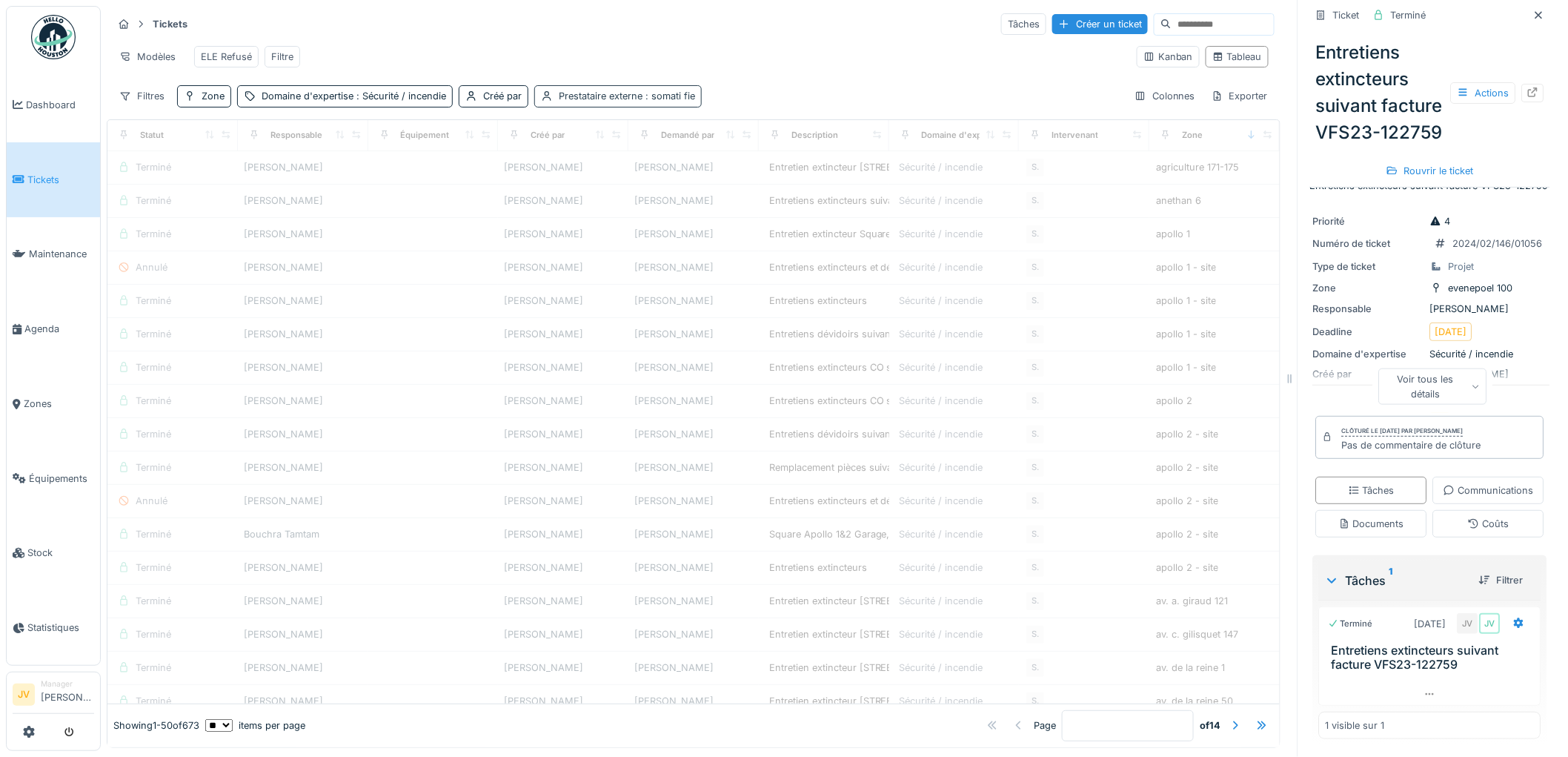
click at [639, 103] on div "Prestataire externe : somati fie" at bounding box center [627, 95] width 136 height 14
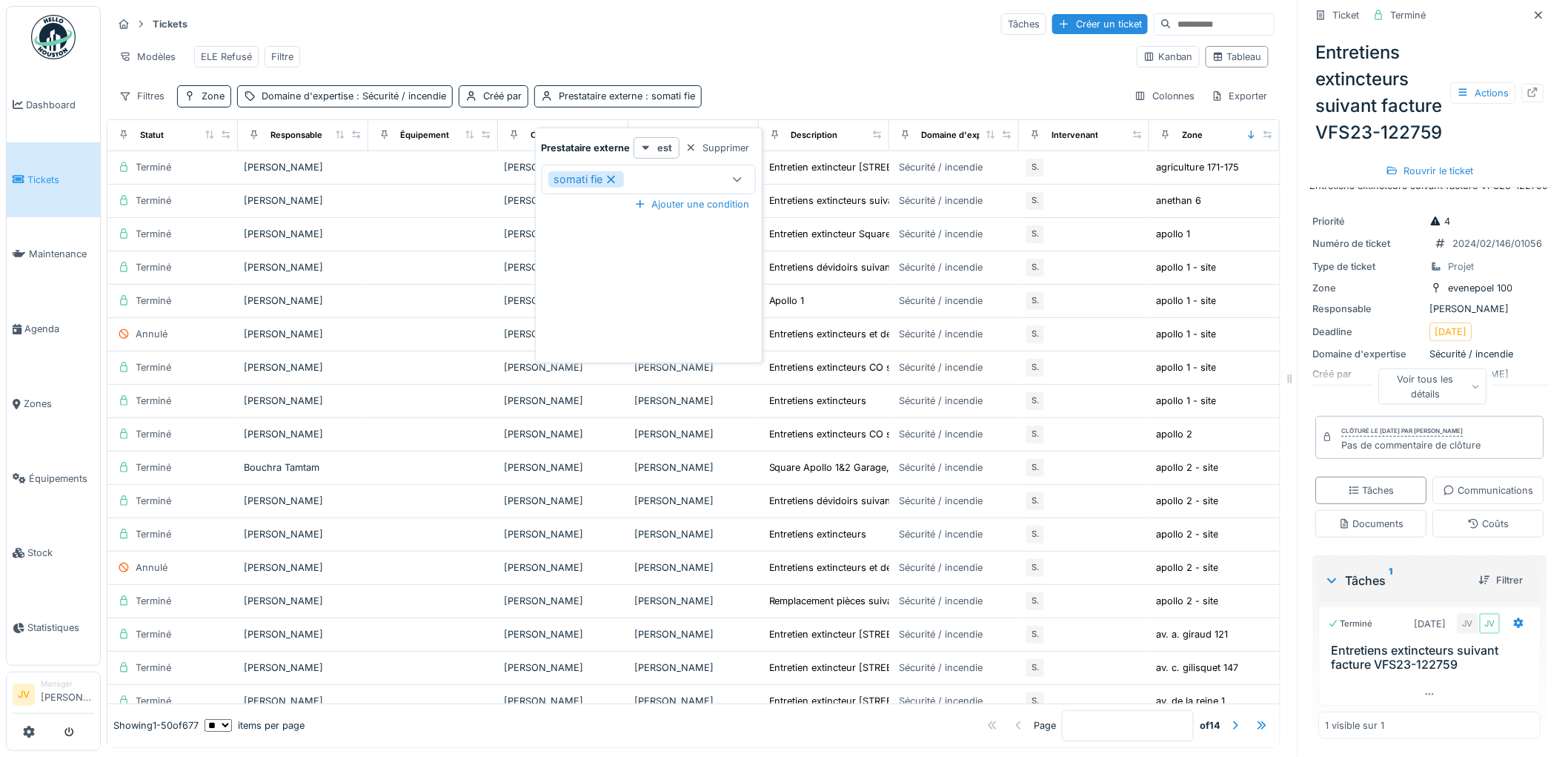
click at [988, 66] on div "Modèles ELE Refusé Filtre" at bounding box center [618, 56] width 1012 height 33
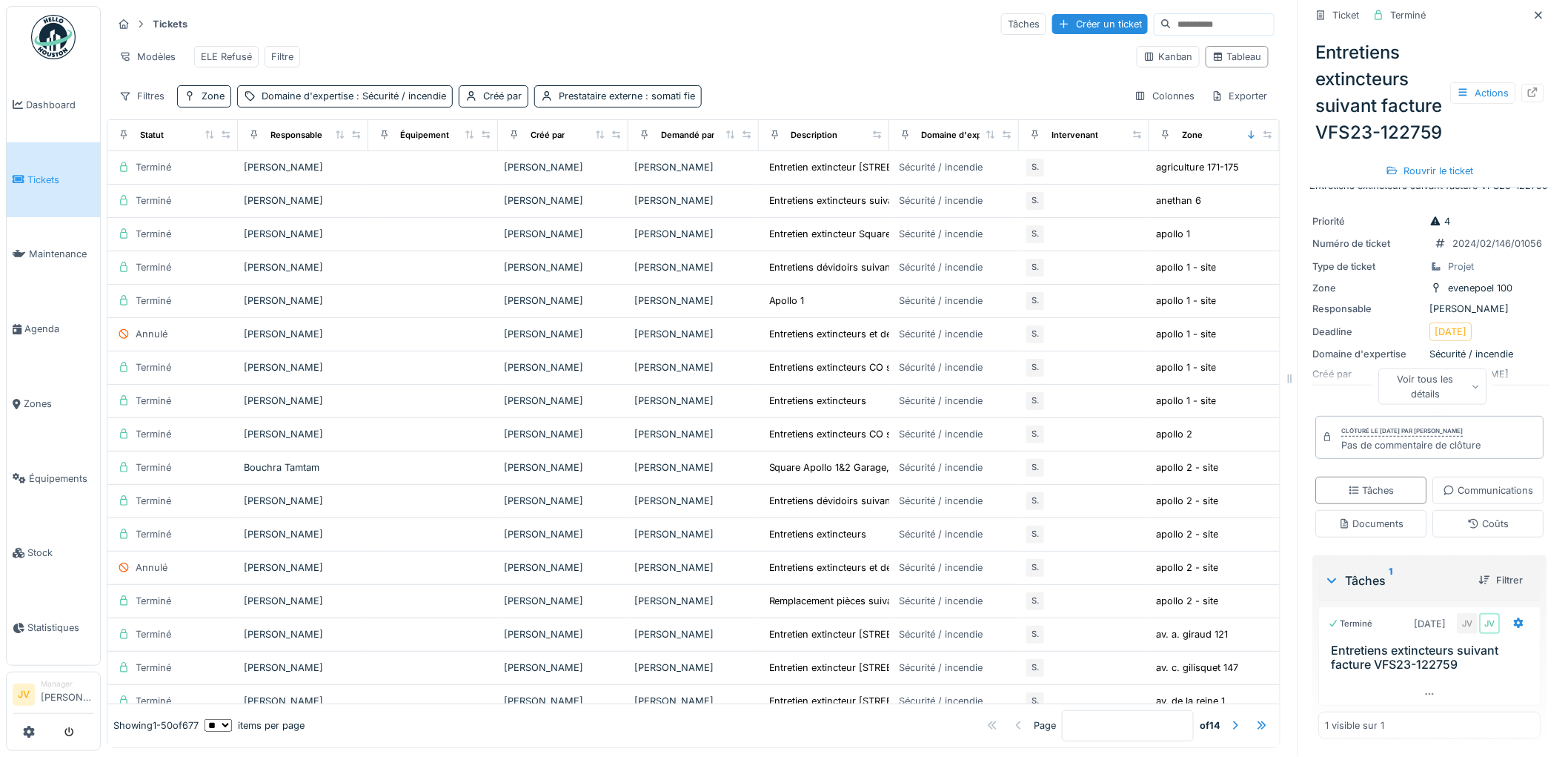
click at [1171, 31] on input at bounding box center [1222, 25] width 102 height 20
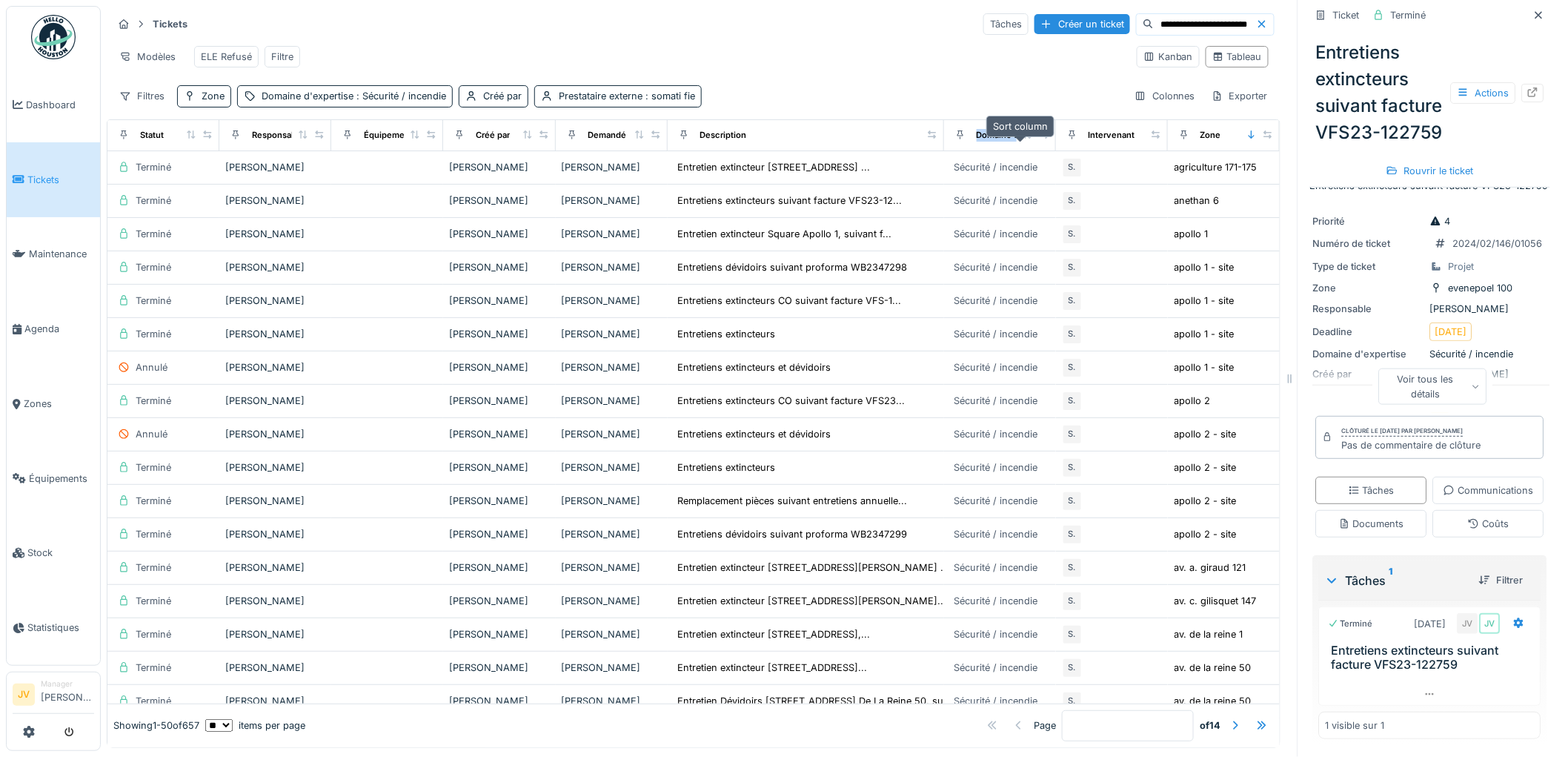
drag, startPoint x: 856, startPoint y: 146, endPoint x: 1019, endPoint y: 152, distance: 163.1
click at [1019, 152] on tr "Statut Responsable Équipement Créé par Demandé par Description Domaine d'expert…" at bounding box center [693, 135] width 1172 height 32
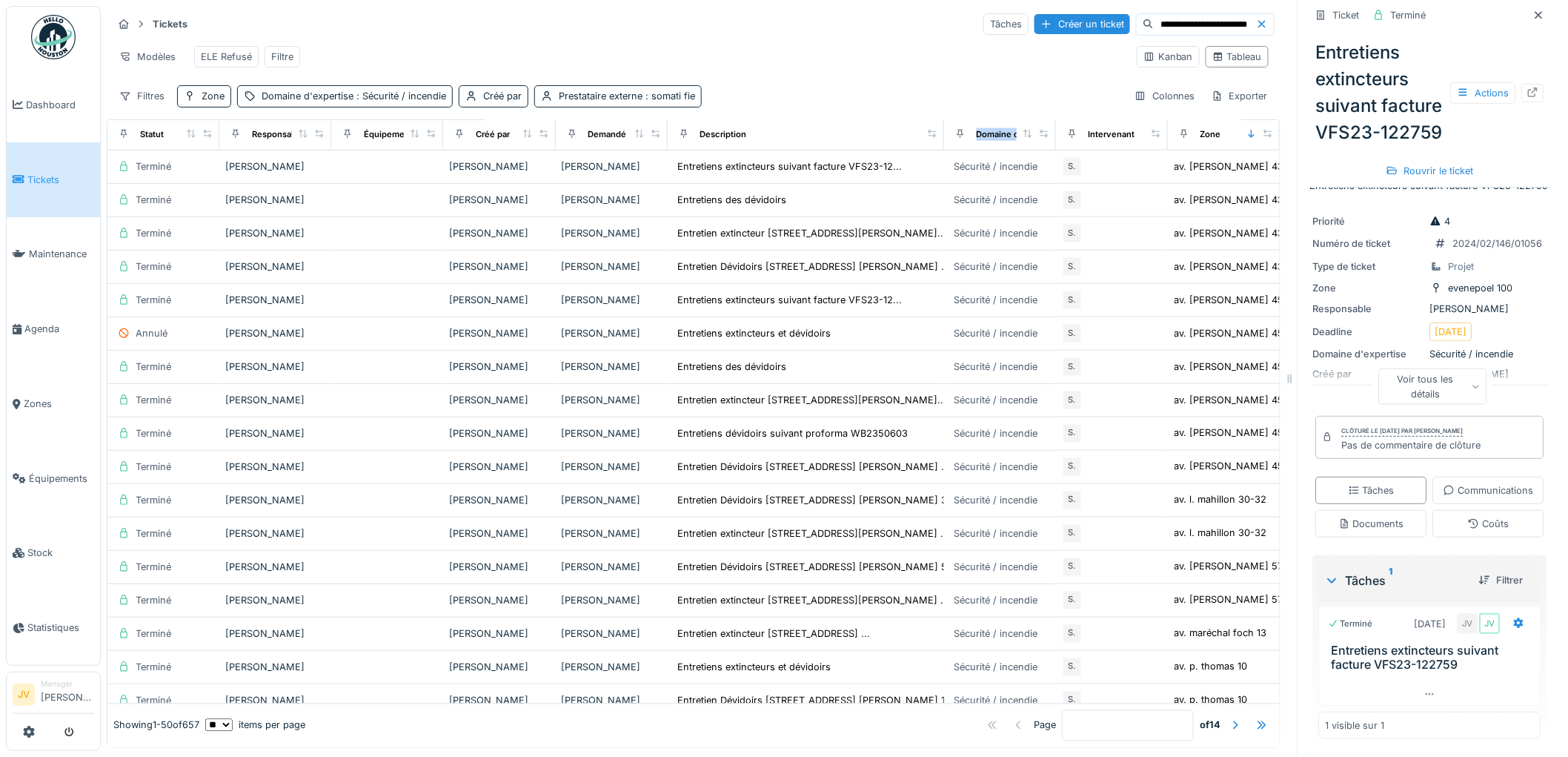
scroll to position [1074, 0]
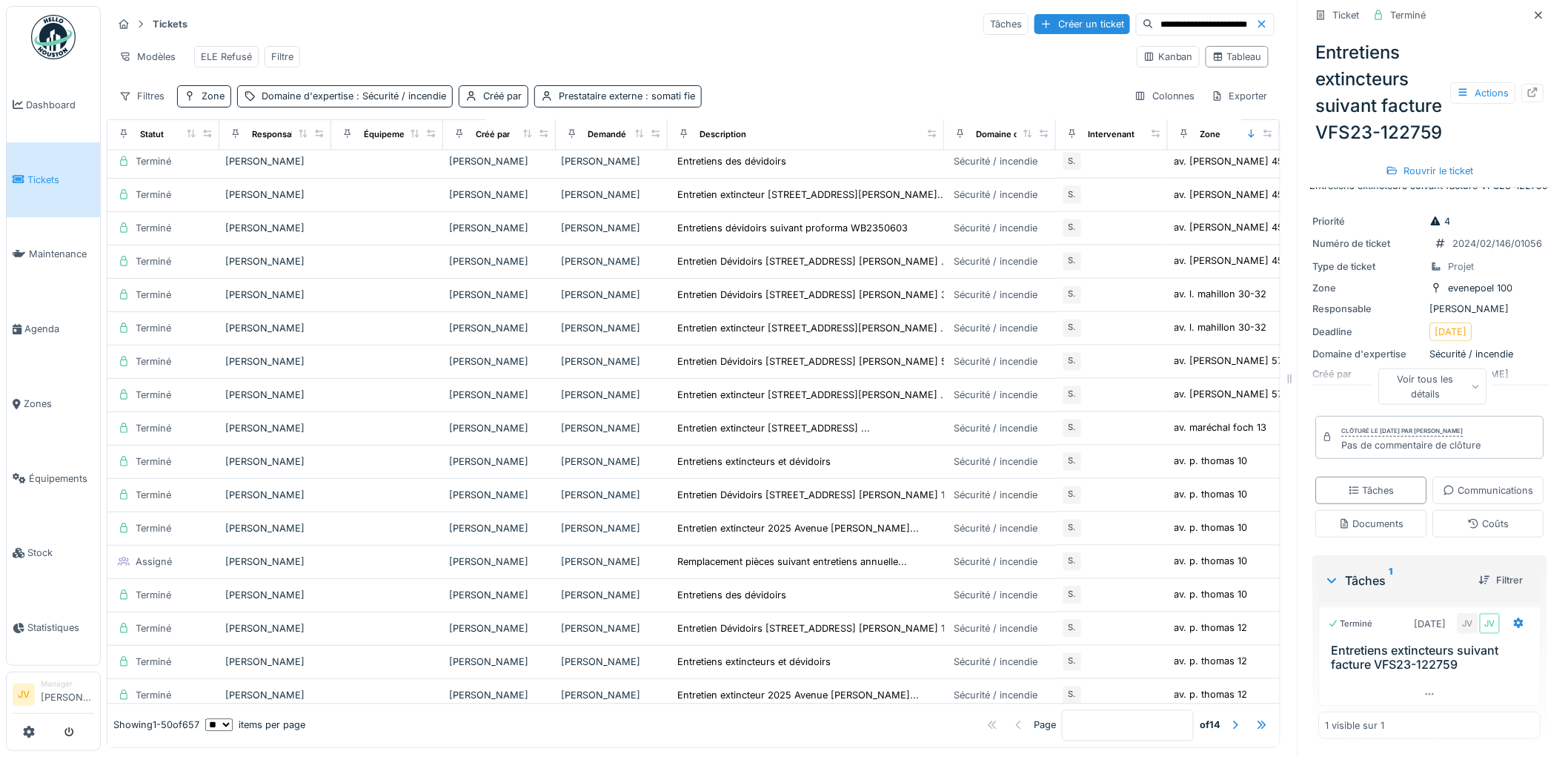
drag, startPoint x: 1107, startPoint y: 20, endPoint x: 1216, endPoint y: 22, distance: 109.0
click at [1216, 22] on input "**********" at bounding box center [1205, 25] width 102 height 20
type input "*********"
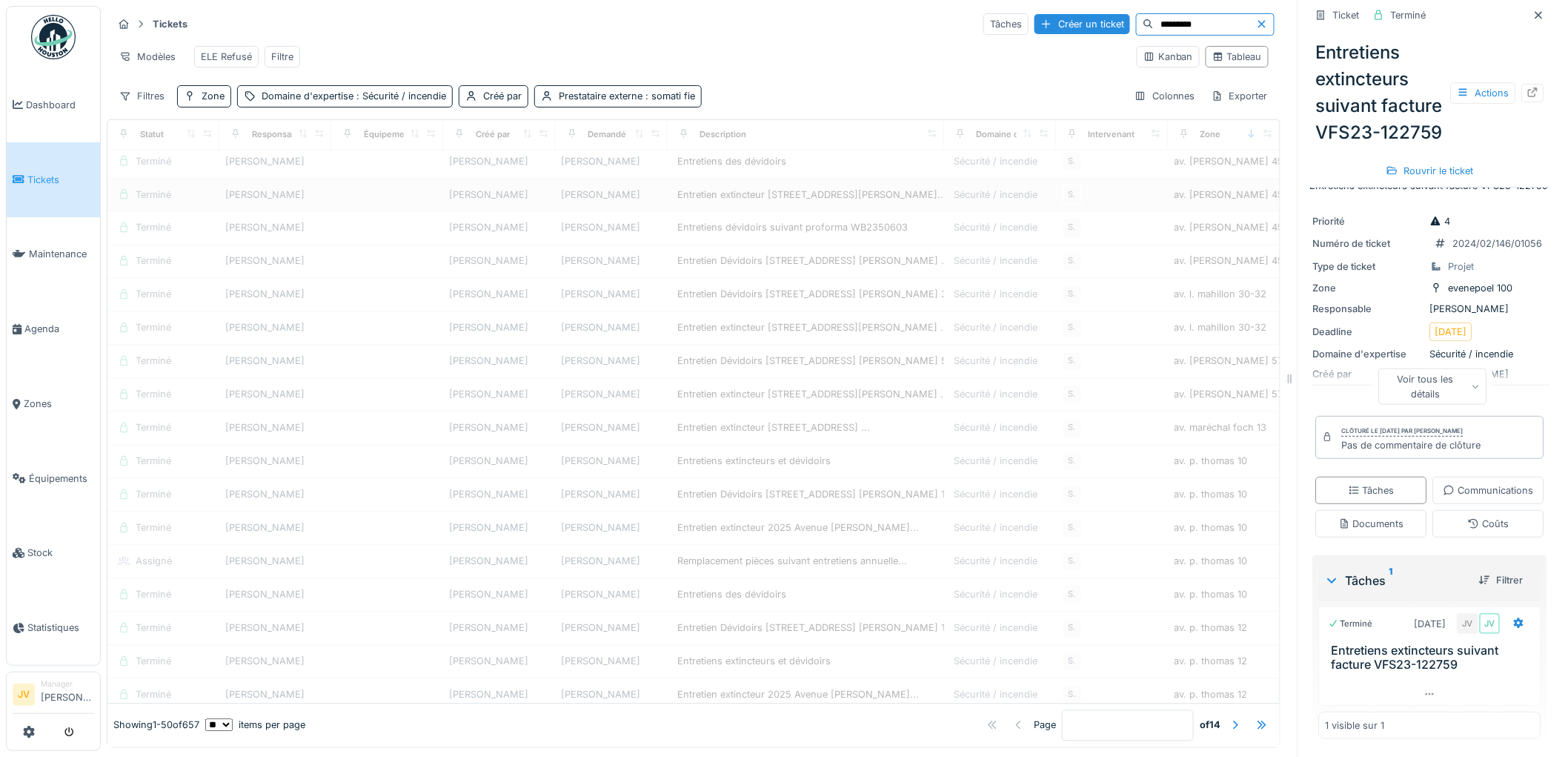
scroll to position [0, 0]
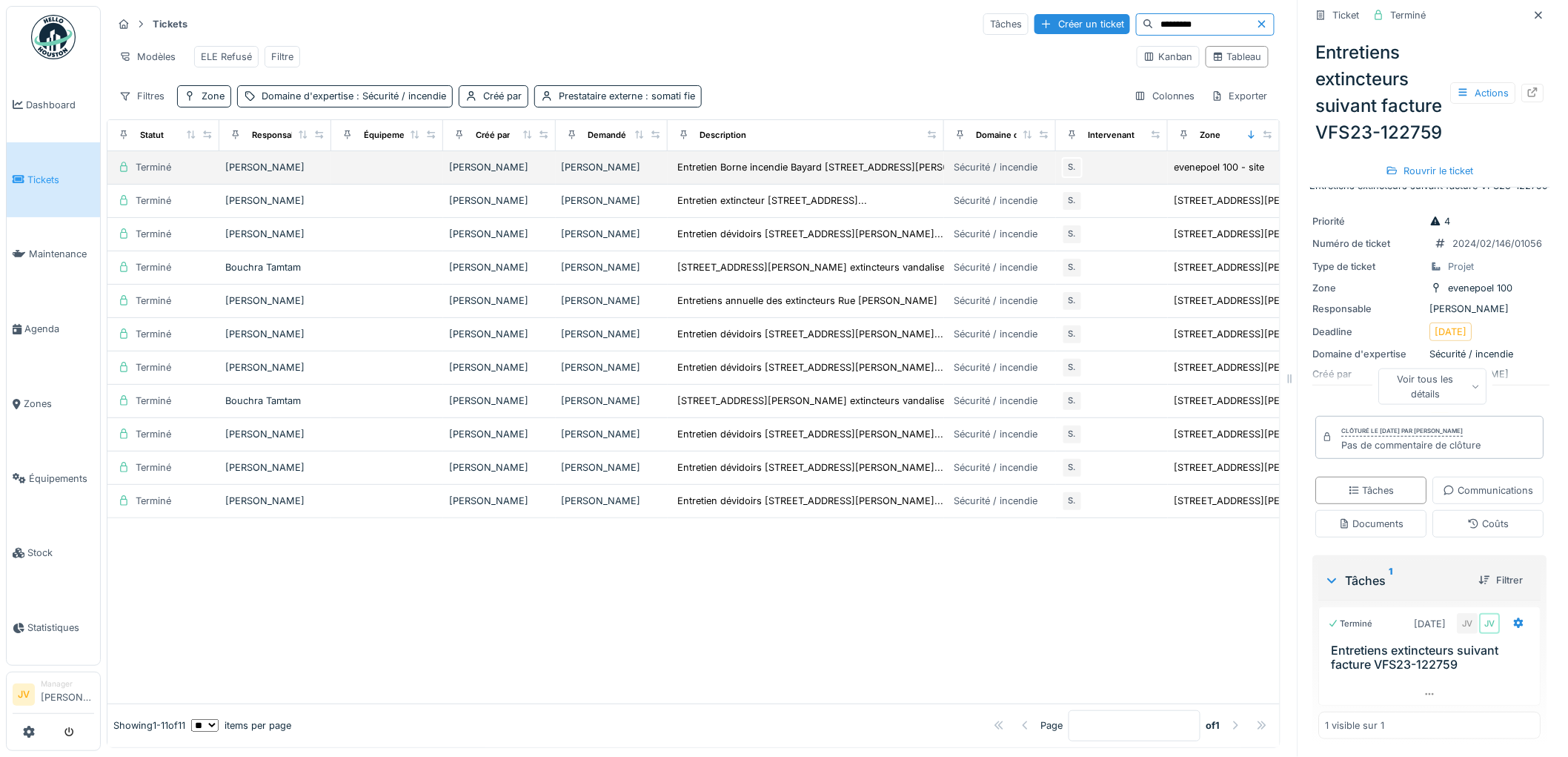
click at [142, 175] on div "Terminé" at bounding box center [153, 167] width 36 height 14
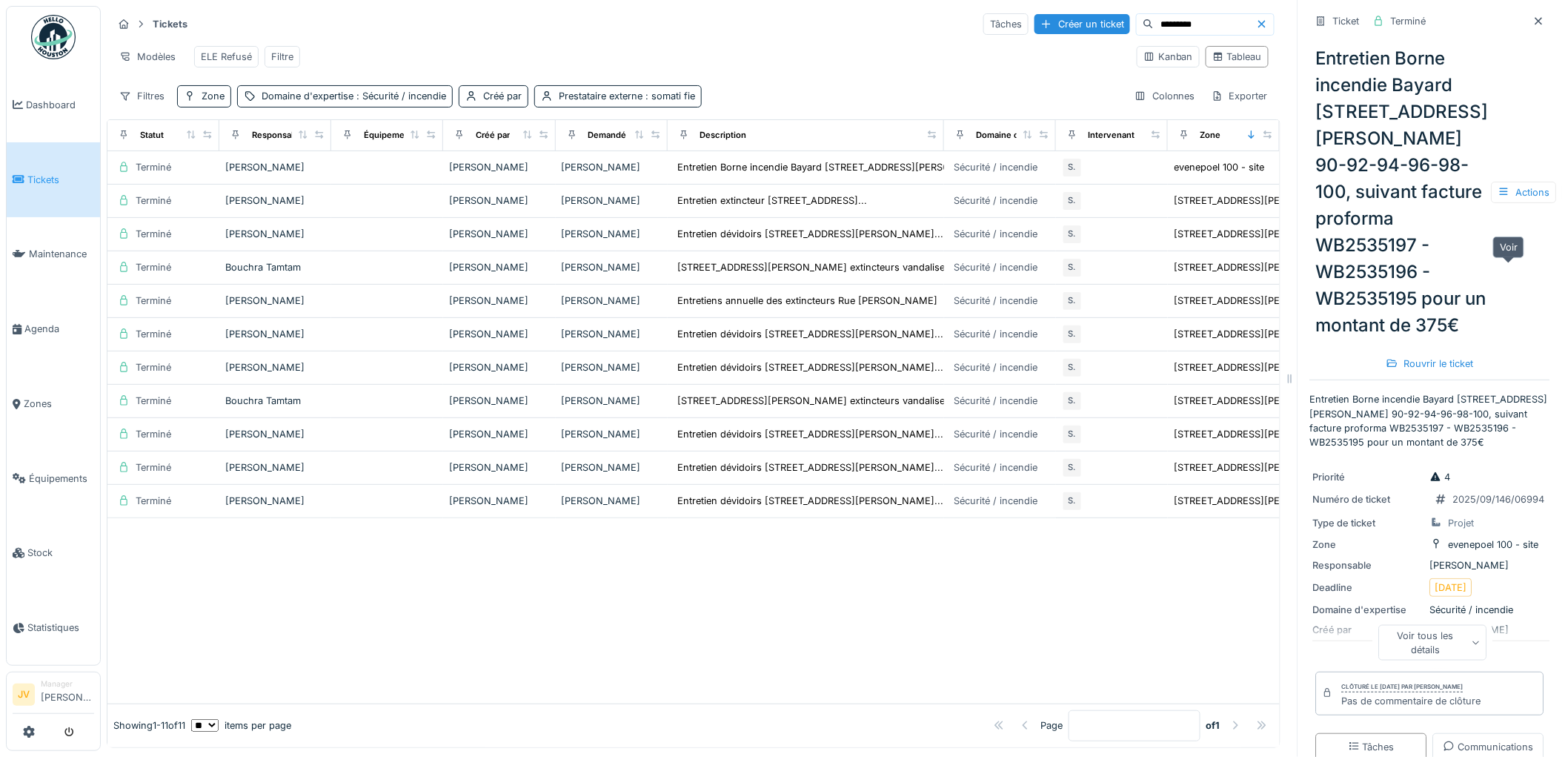
click at [1567, 197] on icon at bounding box center [1574, 191] width 12 height 9
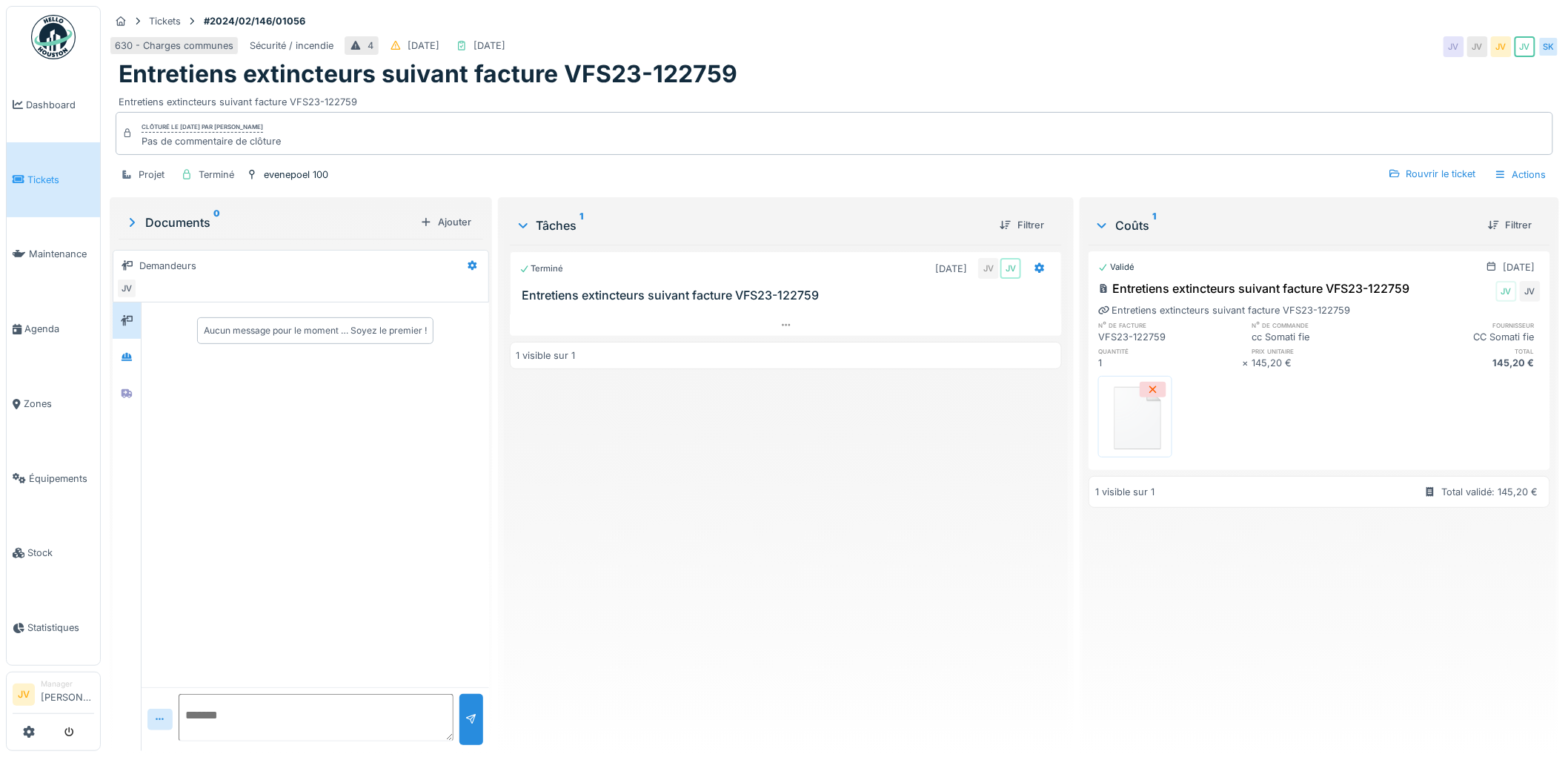
click at [1139, 416] on img at bounding box center [1136, 416] width 66 height 74
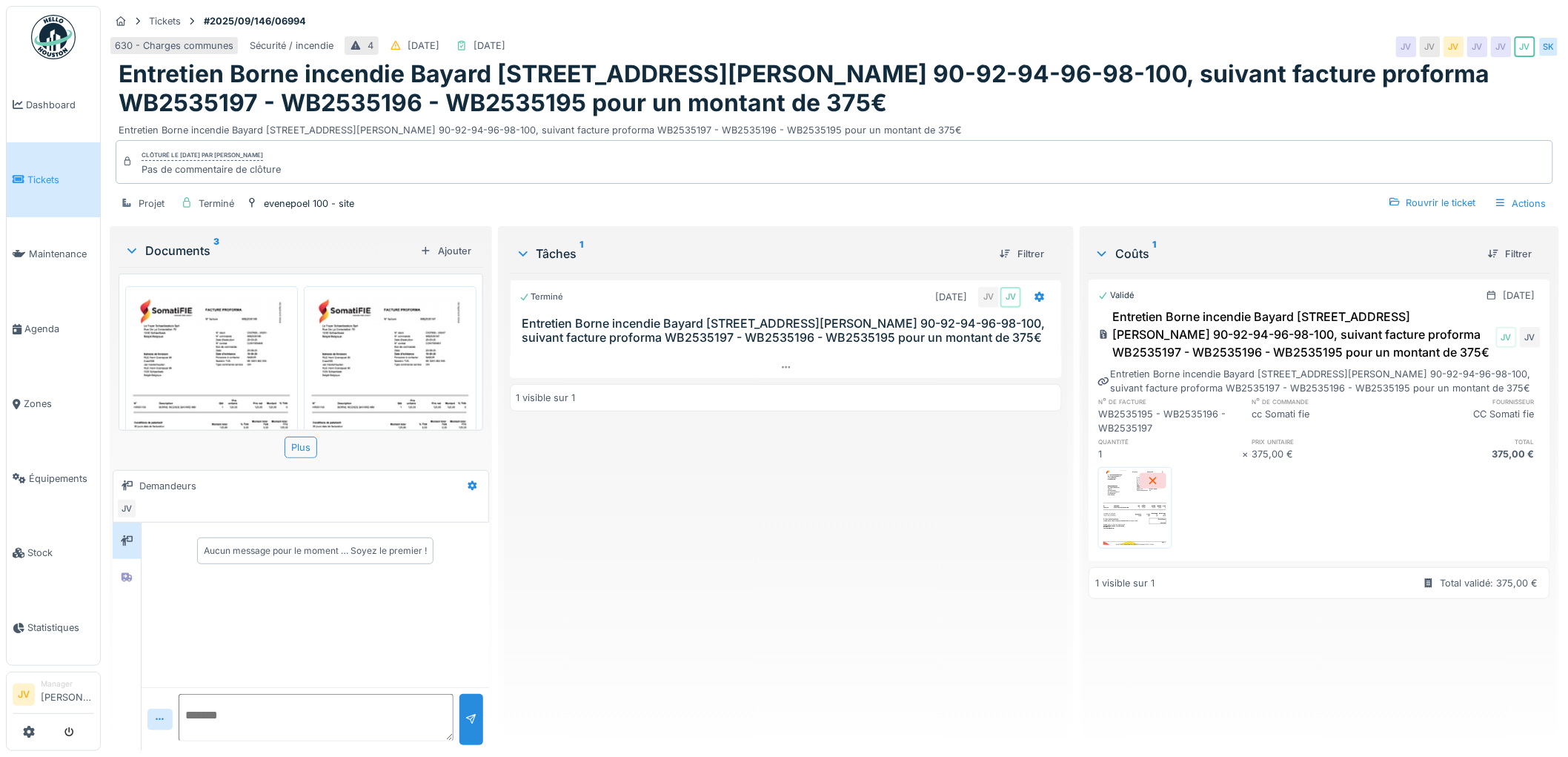
click at [406, 349] on img at bounding box center [390, 406] width 165 height 233
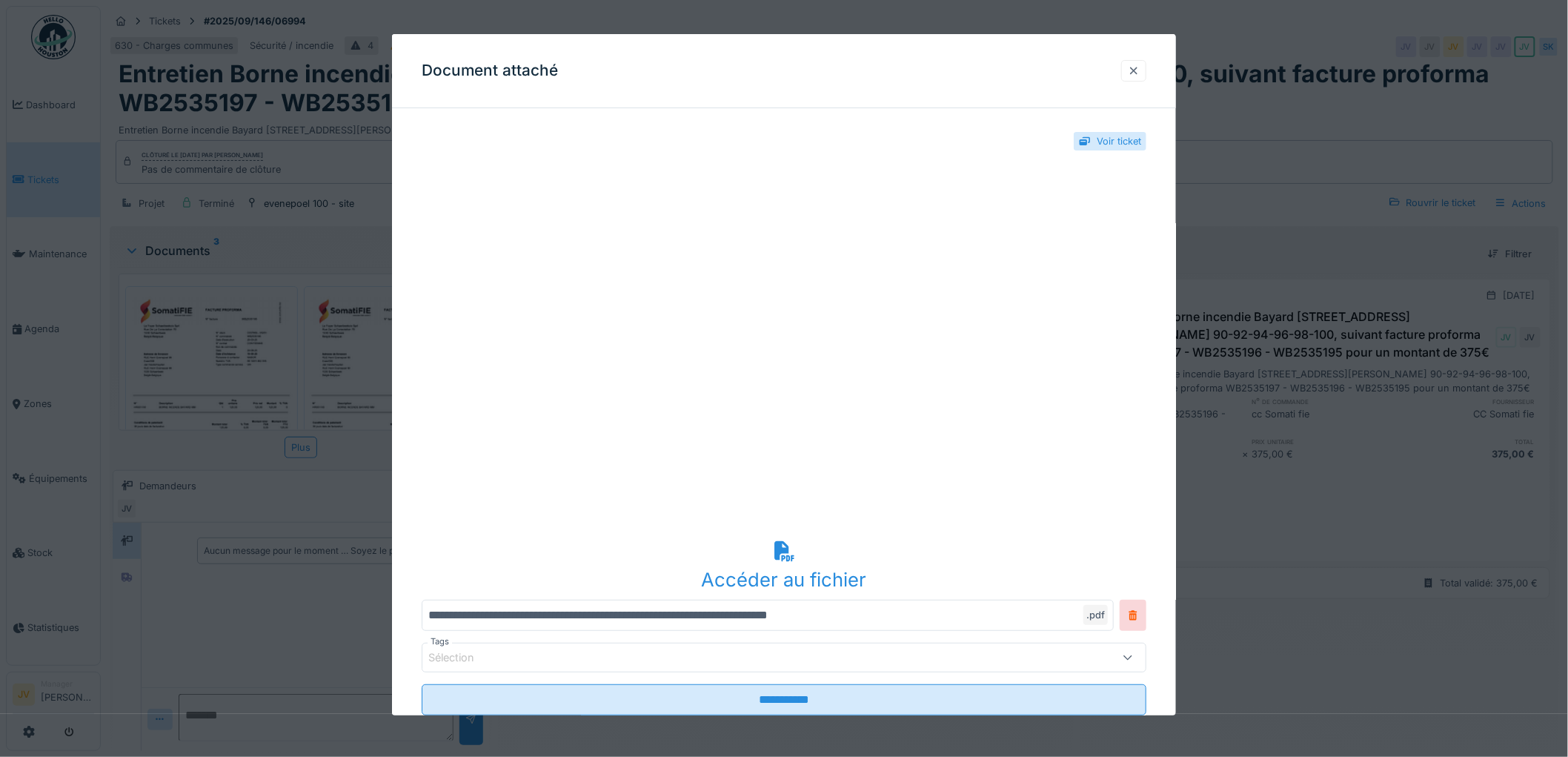
click at [1139, 68] on div at bounding box center [1134, 71] width 12 height 14
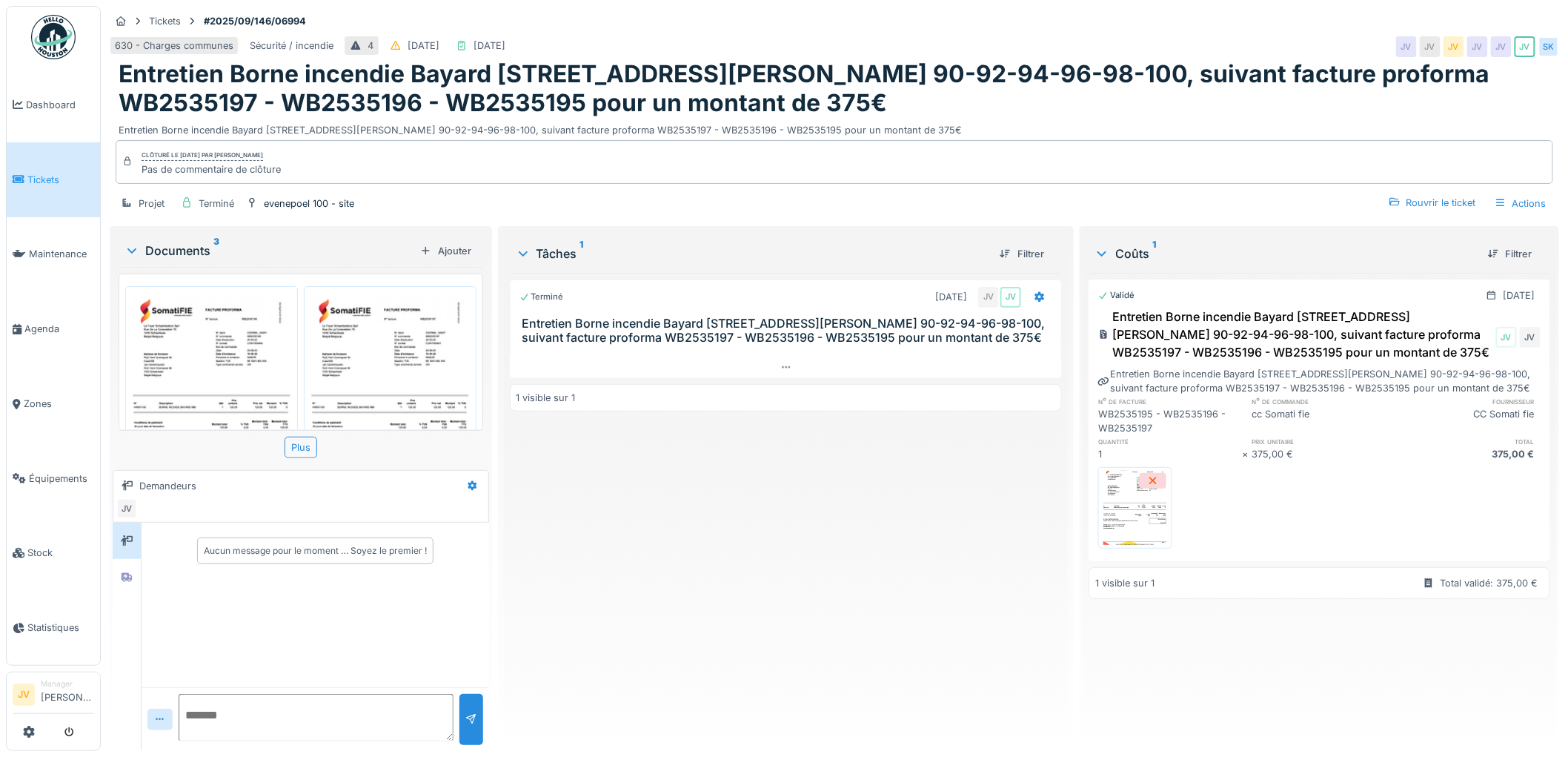
click at [1132, 526] on img at bounding box center [1136, 508] width 66 height 74
click at [1122, 526] on img at bounding box center [1136, 508] width 66 height 74
click at [231, 353] on img at bounding box center [211, 406] width 165 height 233
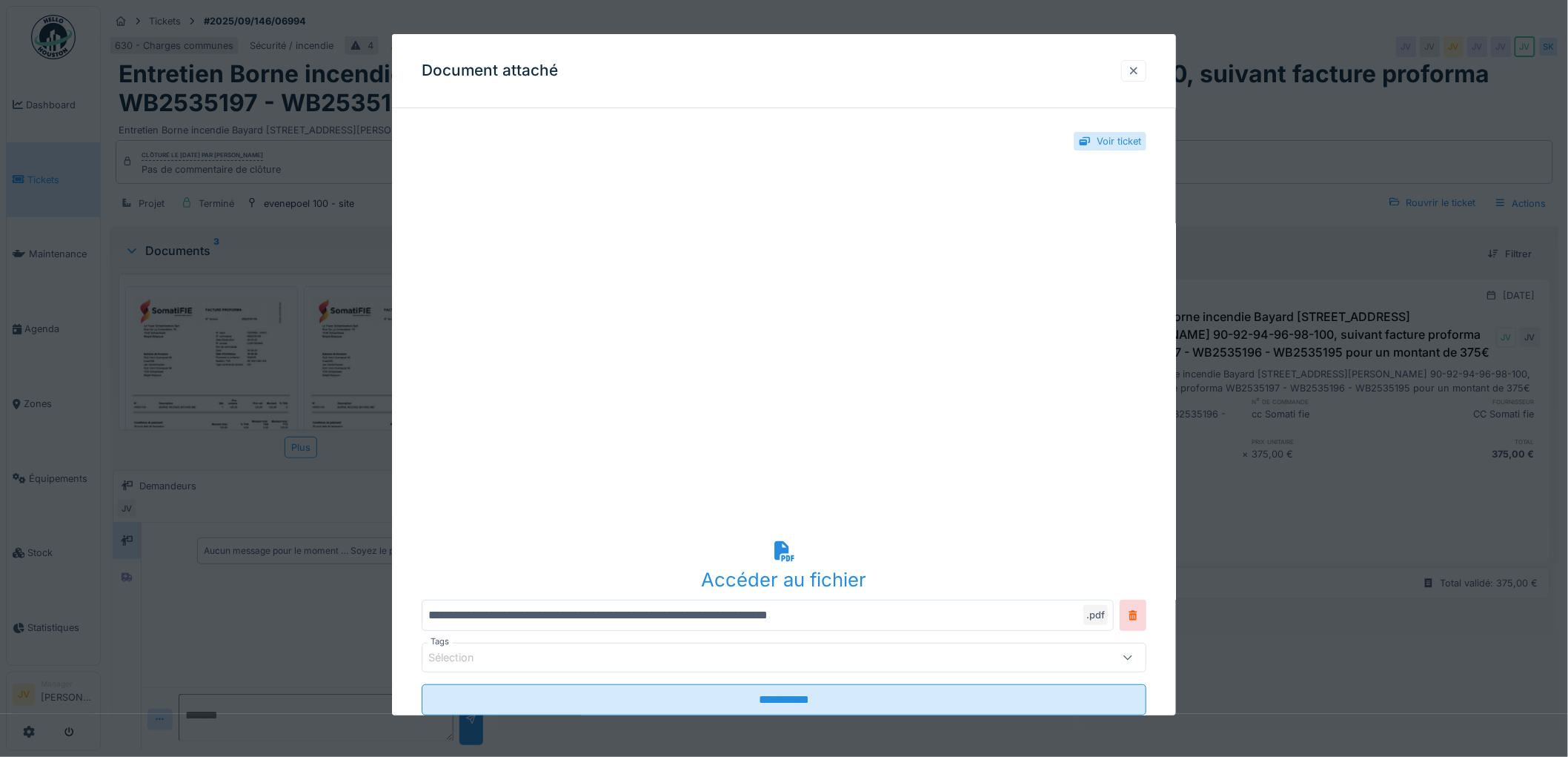
click at [1139, 67] on div at bounding box center [1134, 71] width 12 height 14
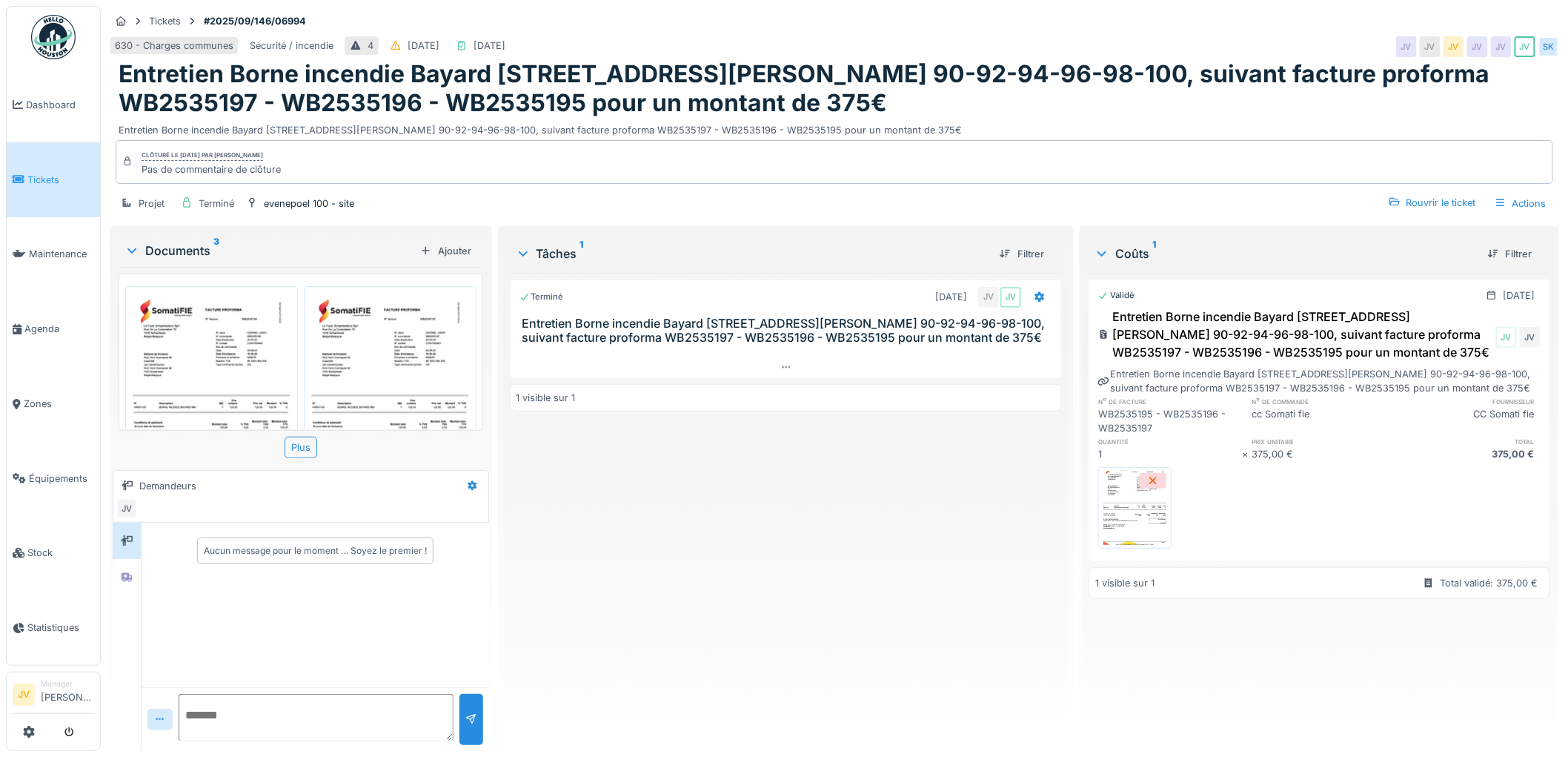
click at [1131, 524] on img at bounding box center [1136, 508] width 66 height 74
click at [401, 336] on img at bounding box center [390, 406] width 165 height 233
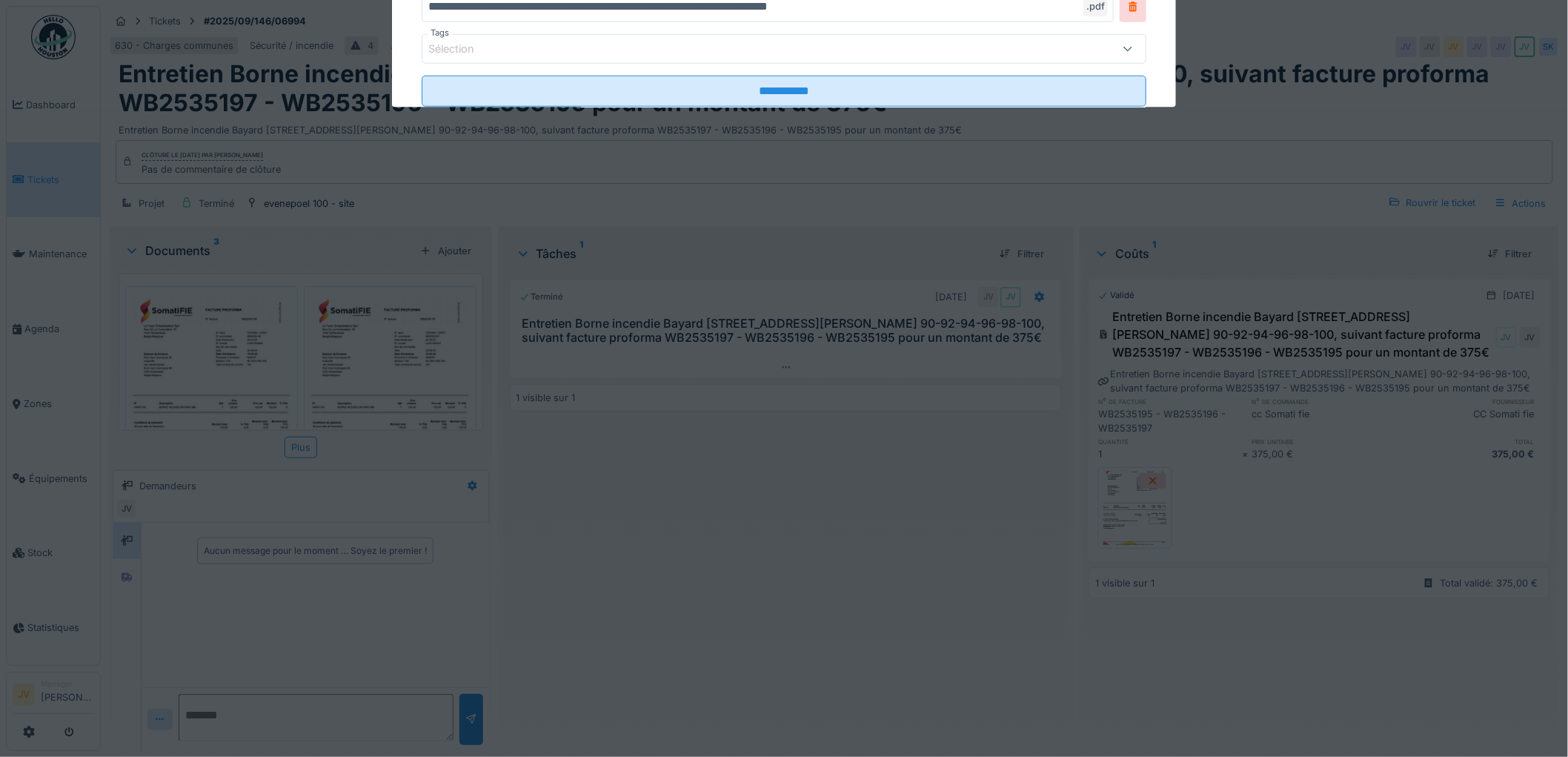
click at [401, 336] on div at bounding box center [784, 378] width 1568 height 757
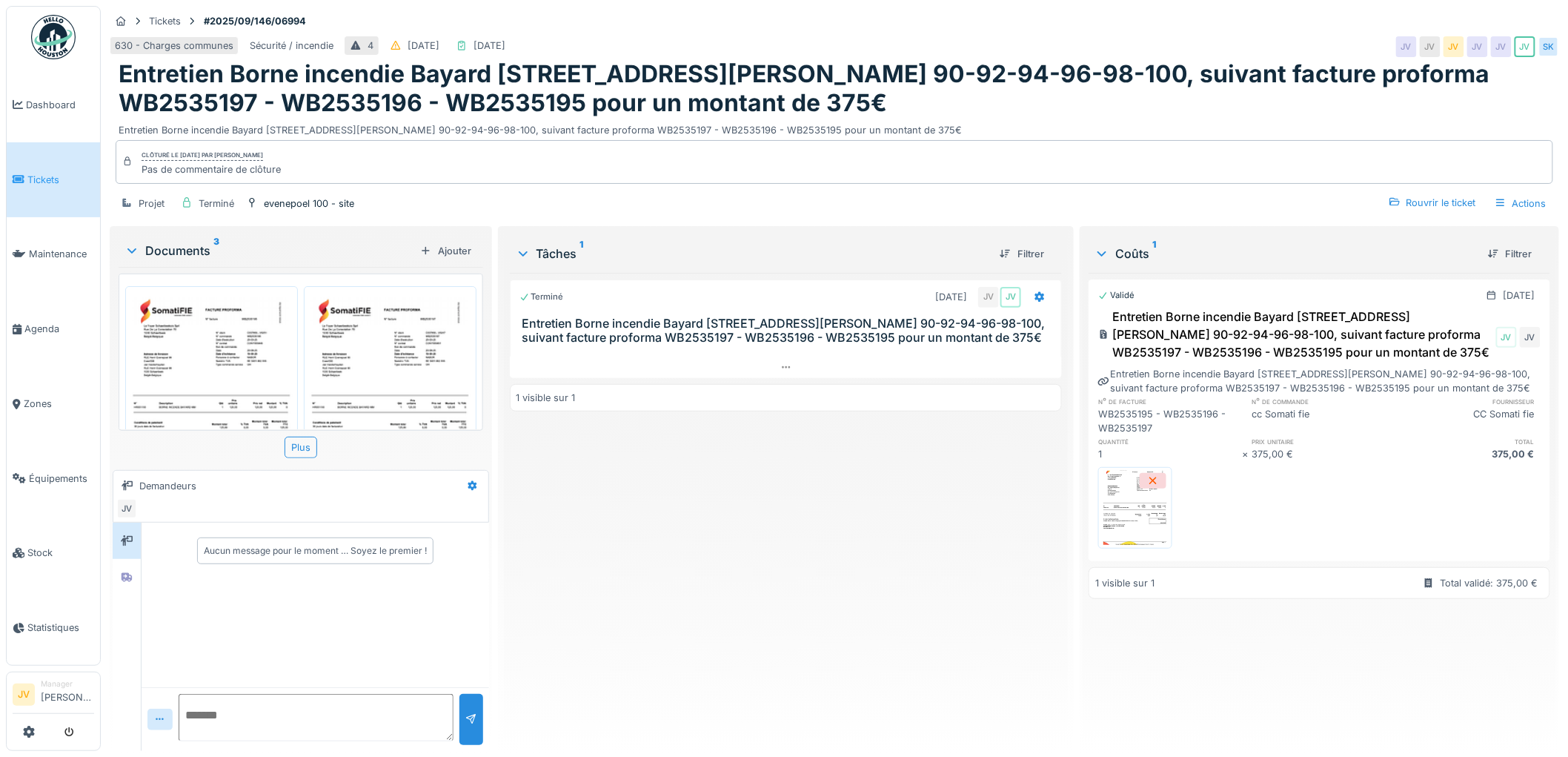
click at [390, 364] on img at bounding box center [390, 406] width 165 height 233
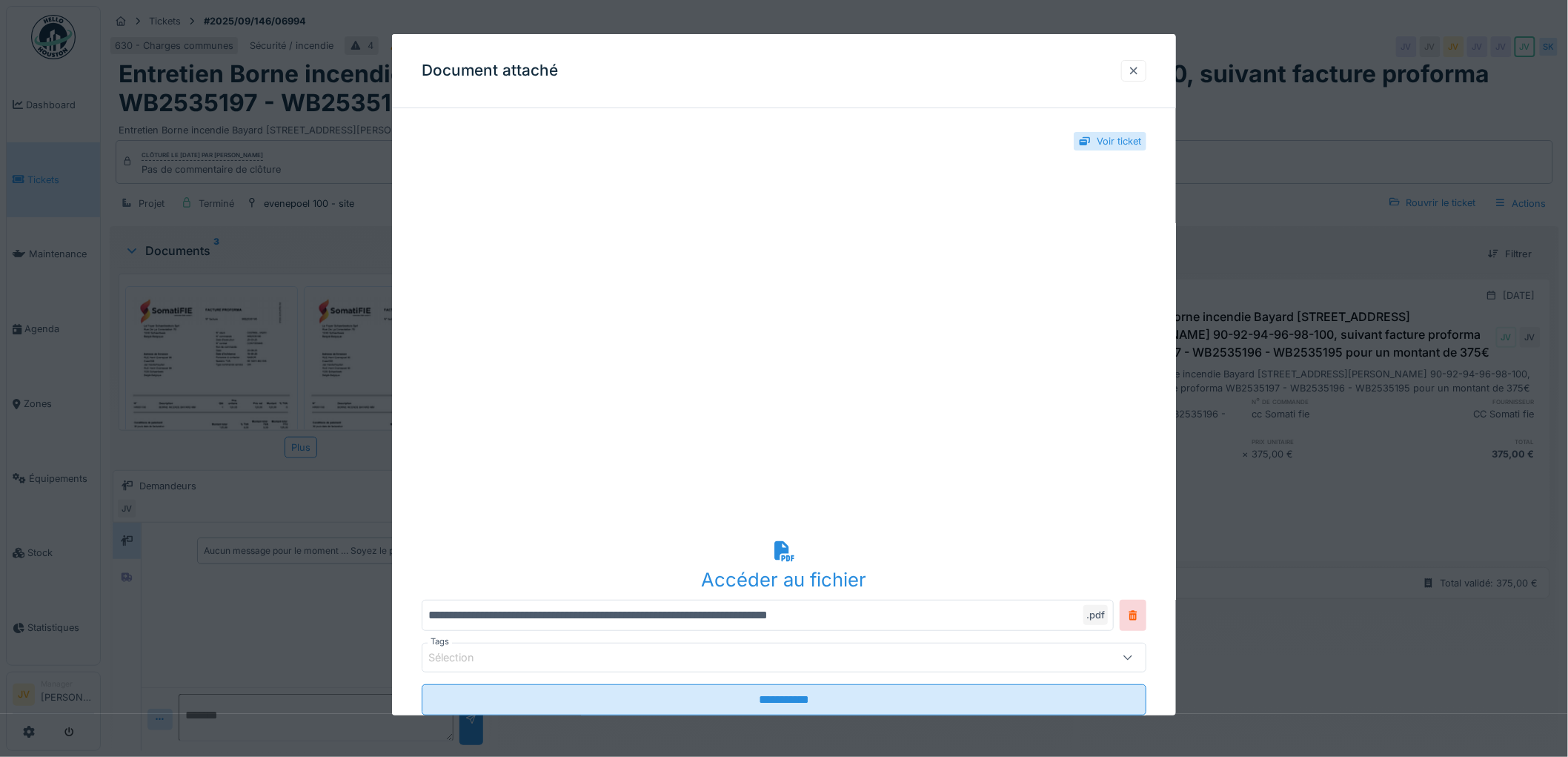
click at [1137, 72] on div at bounding box center [1134, 71] width 12 height 14
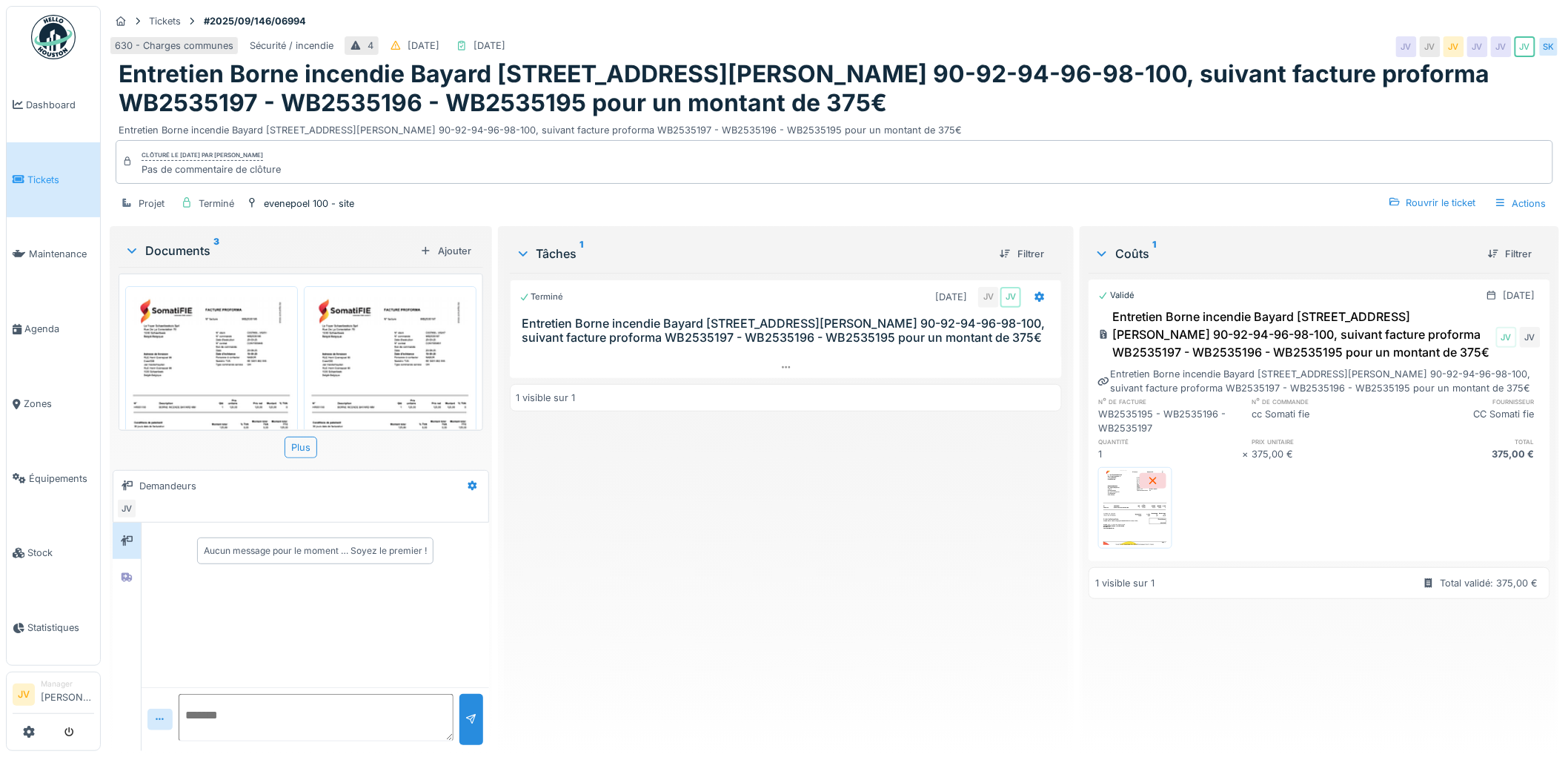
click at [230, 358] on img at bounding box center [211, 406] width 165 height 233
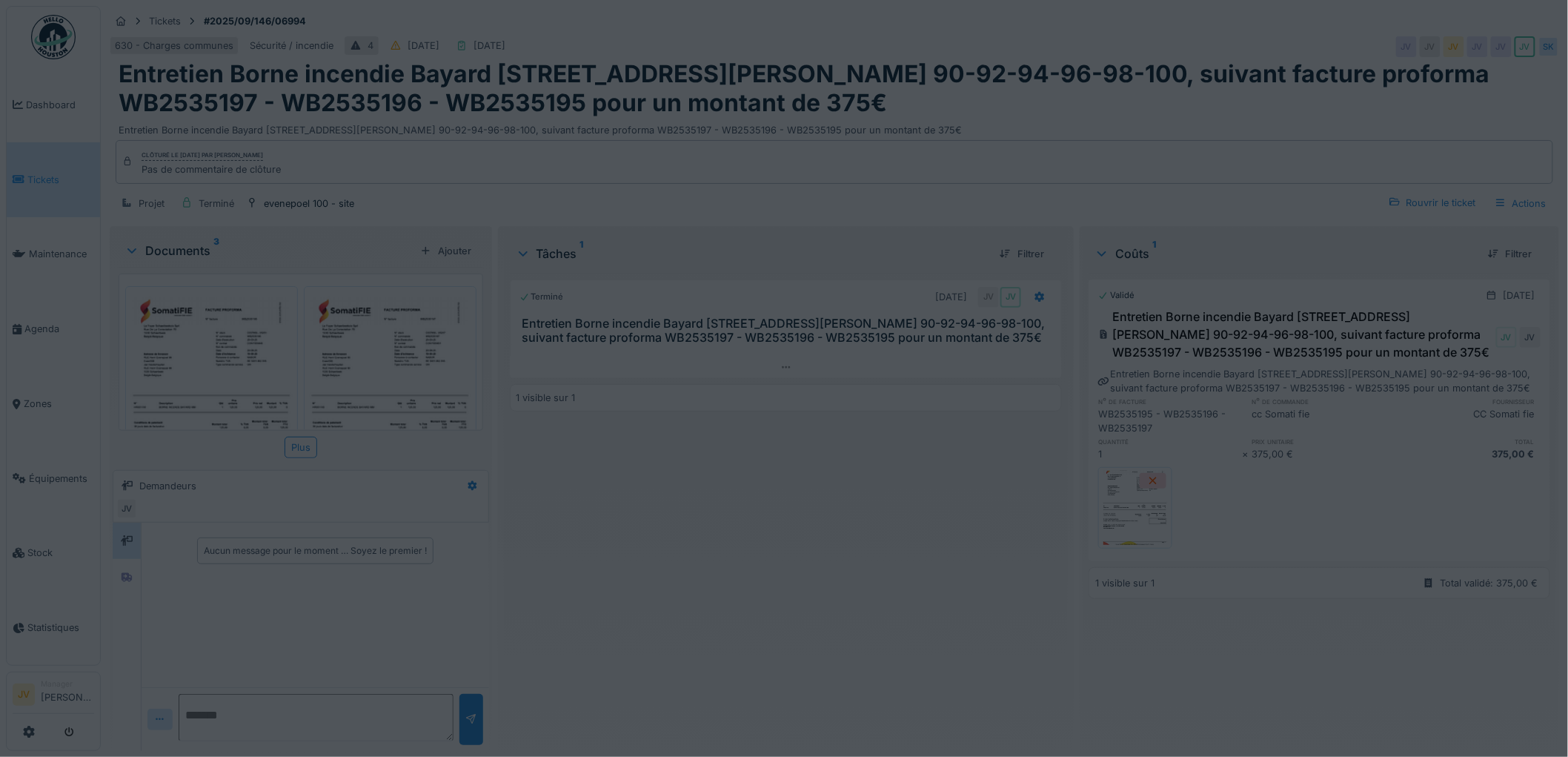
click at [230, 358] on div at bounding box center [784, 378] width 1568 height 757
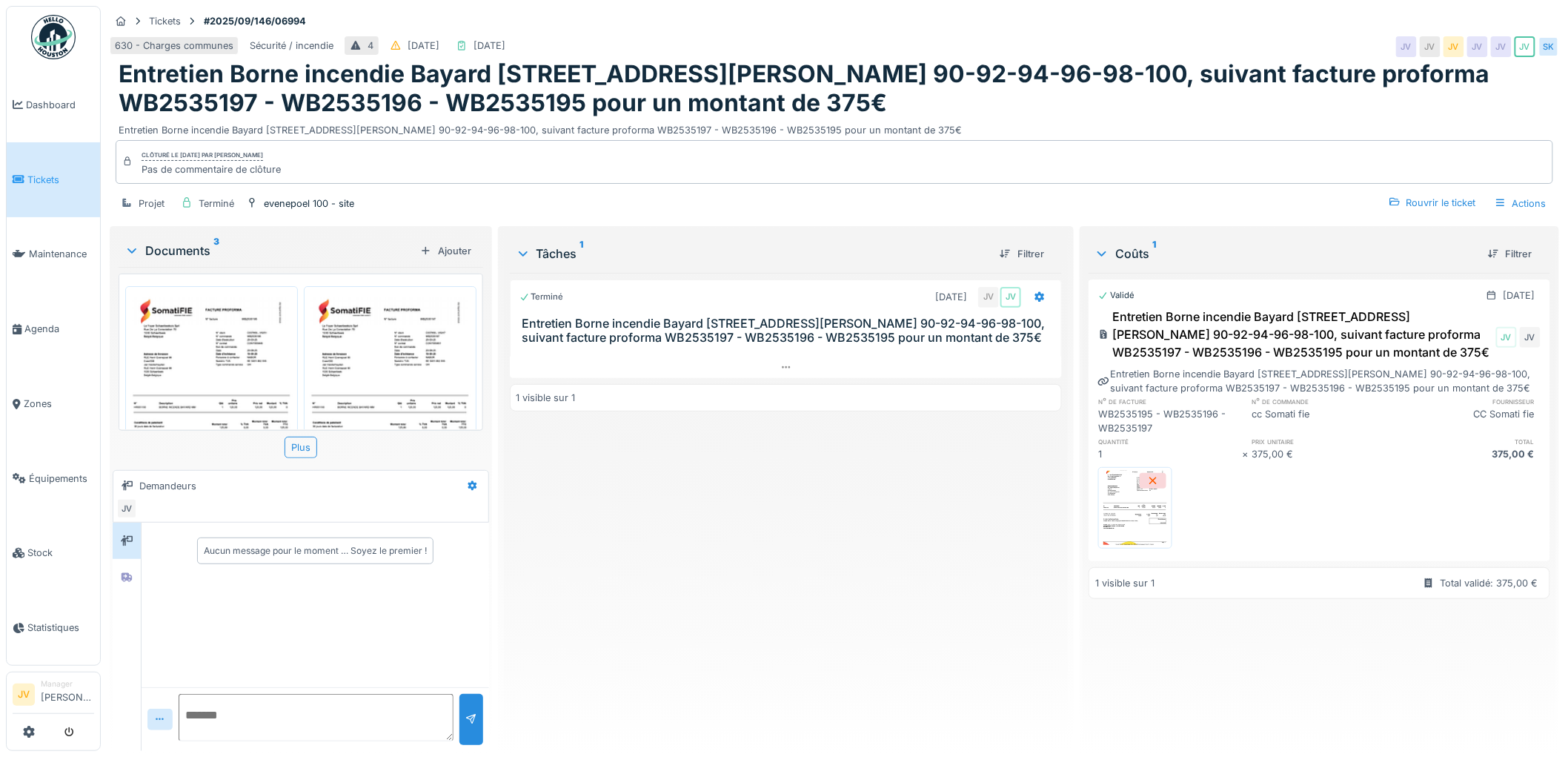
click at [215, 367] on img at bounding box center [211, 406] width 165 height 233
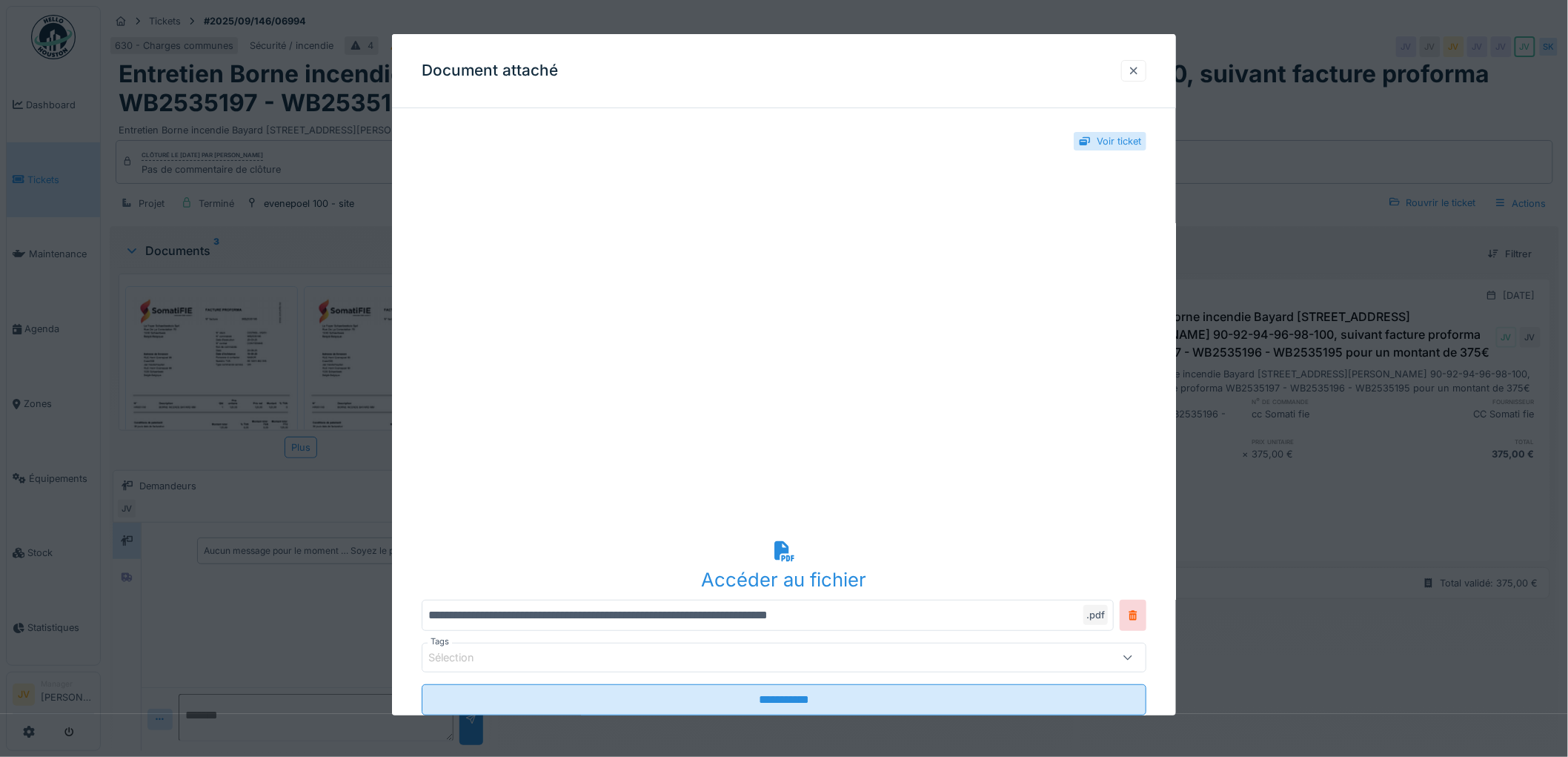
click at [1140, 72] on div at bounding box center [1134, 71] width 12 height 14
